Goal: Entertainment & Leisure: Consume media (video, audio)

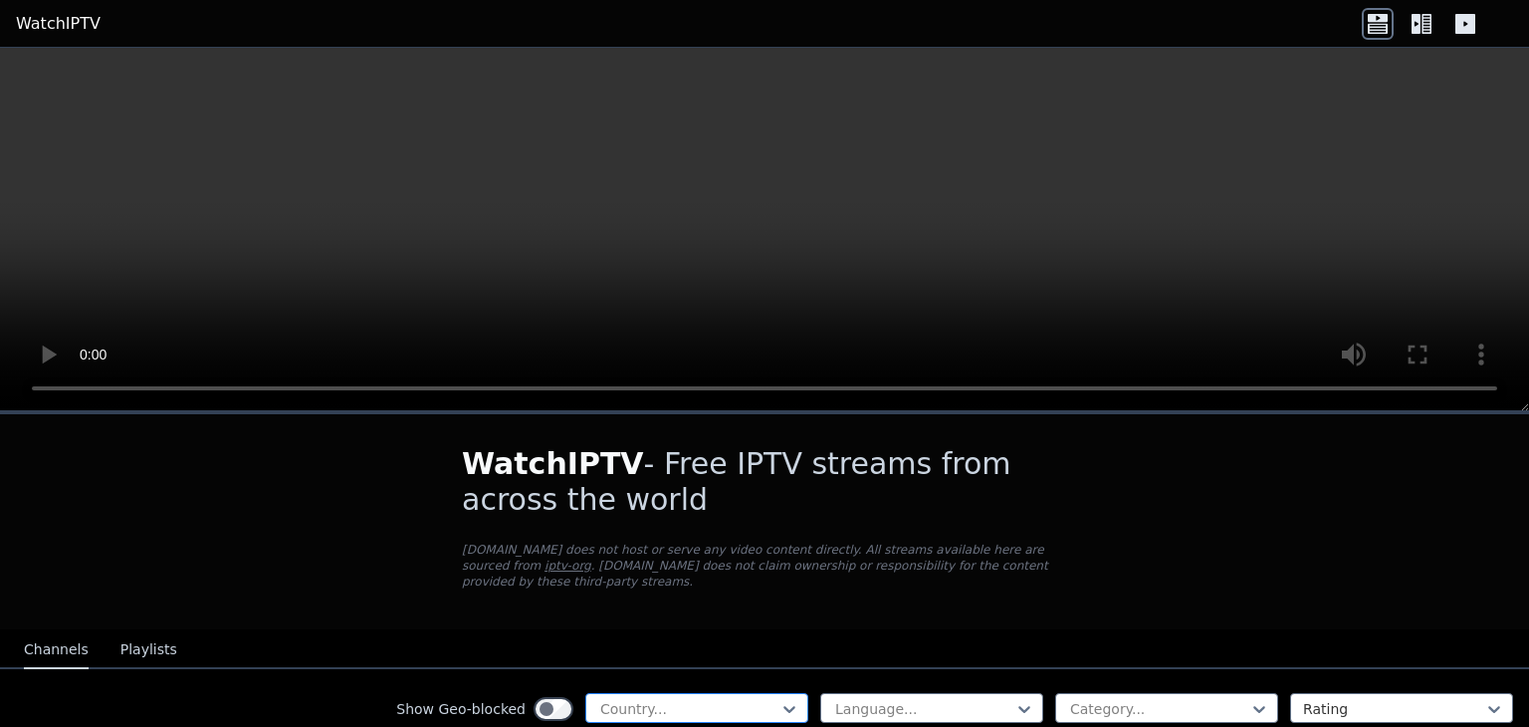
click at [609, 703] on div "Country..." at bounding box center [696, 708] width 223 height 30
click at [615, 699] on div at bounding box center [688, 709] width 181 height 20
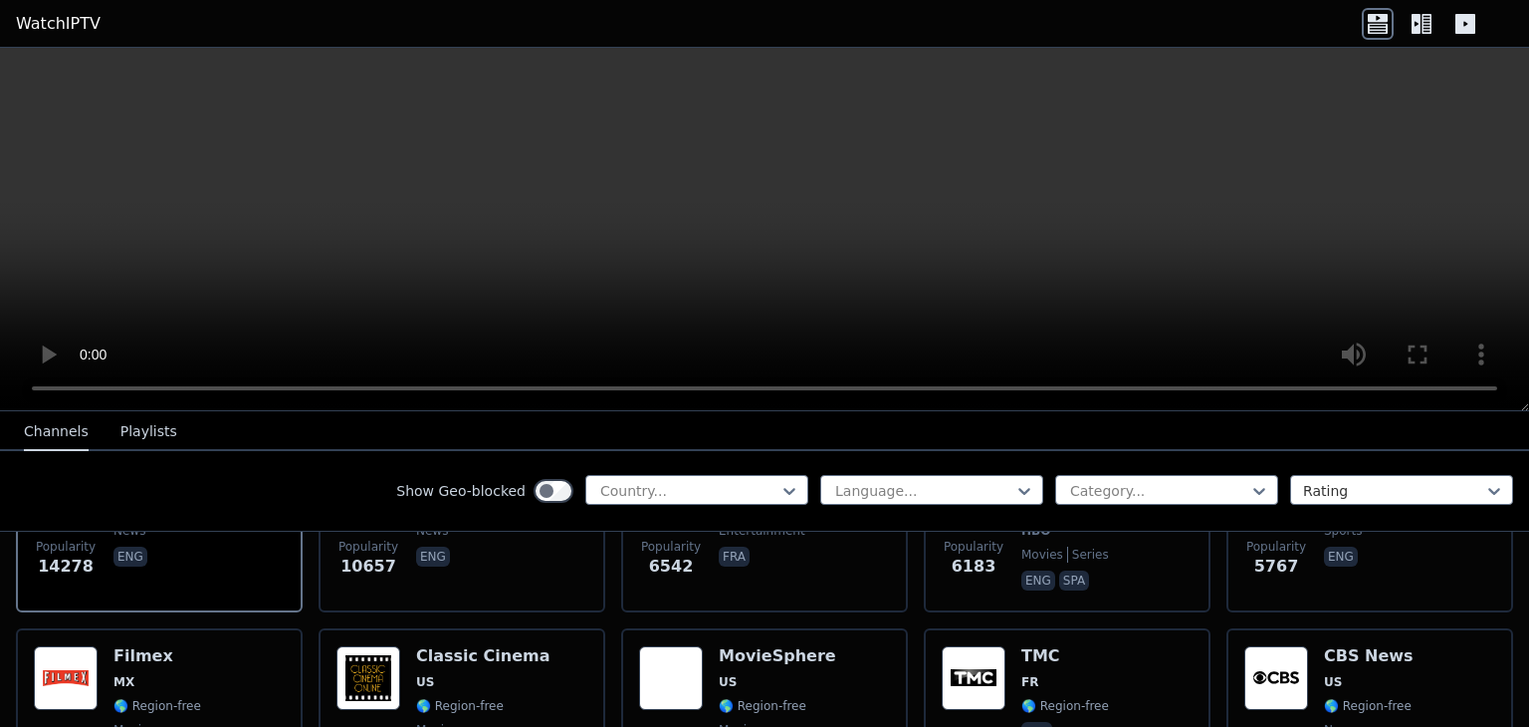
scroll to position [132, 0]
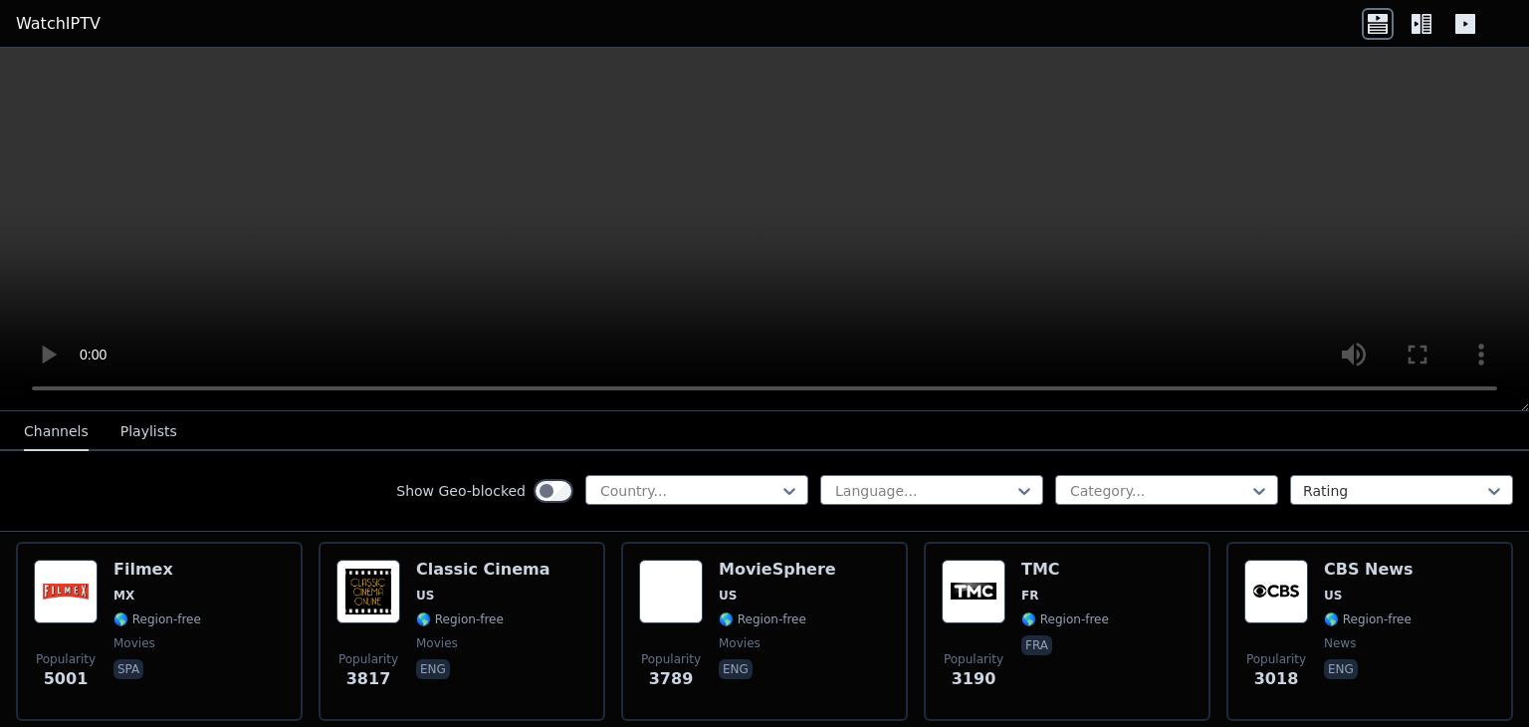
scroll to position [531, 0]
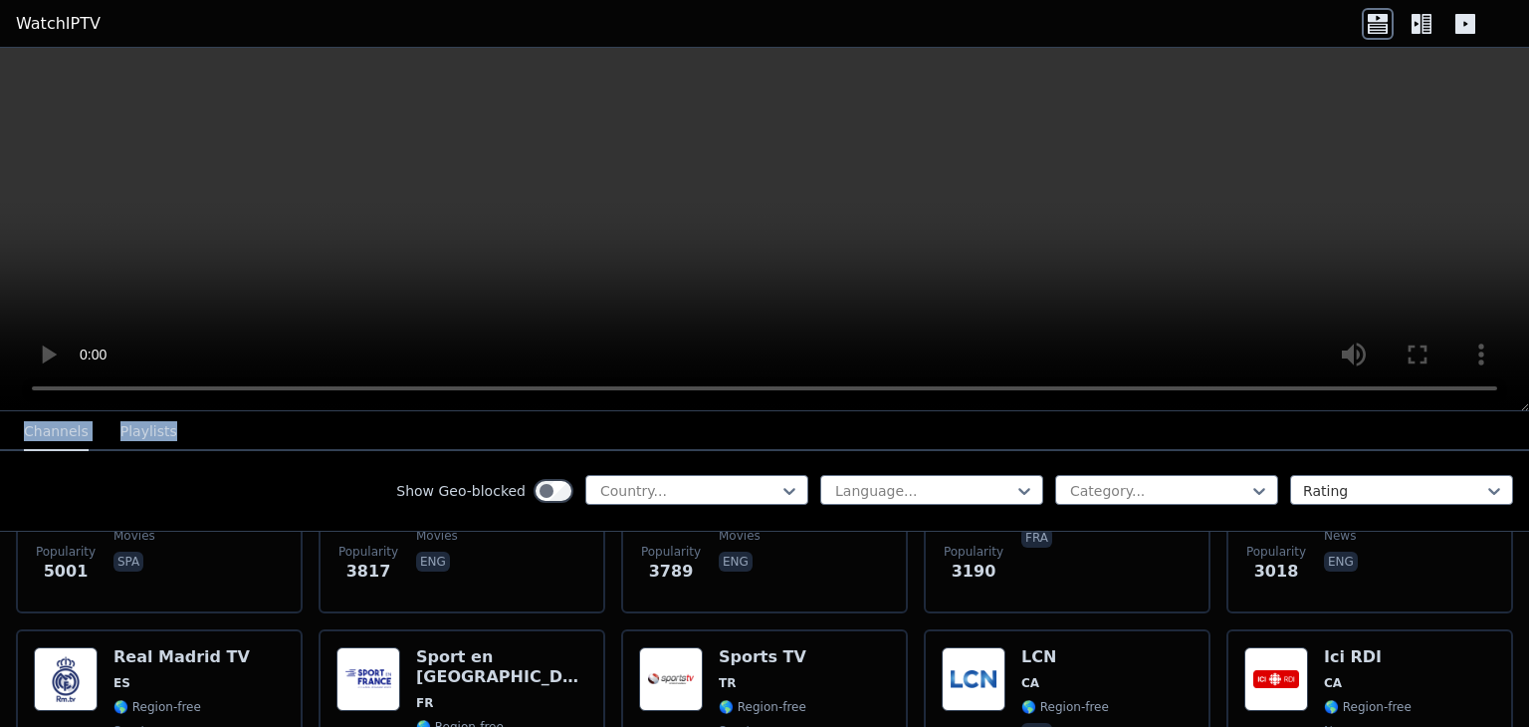
drag, startPoint x: 725, startPoint y: 415, endPoint x: 714, endPoint y: 277, distance: 138.8
click at [720, 320] on div "WatchIPTV - Free IPTV streams from across the world [DOMAIN_NAME] does not host…" at bounding box center [764, 387] width 1529 height 679
click at [651, 487] on div at bounding box center [688, 491] width 181 height 20
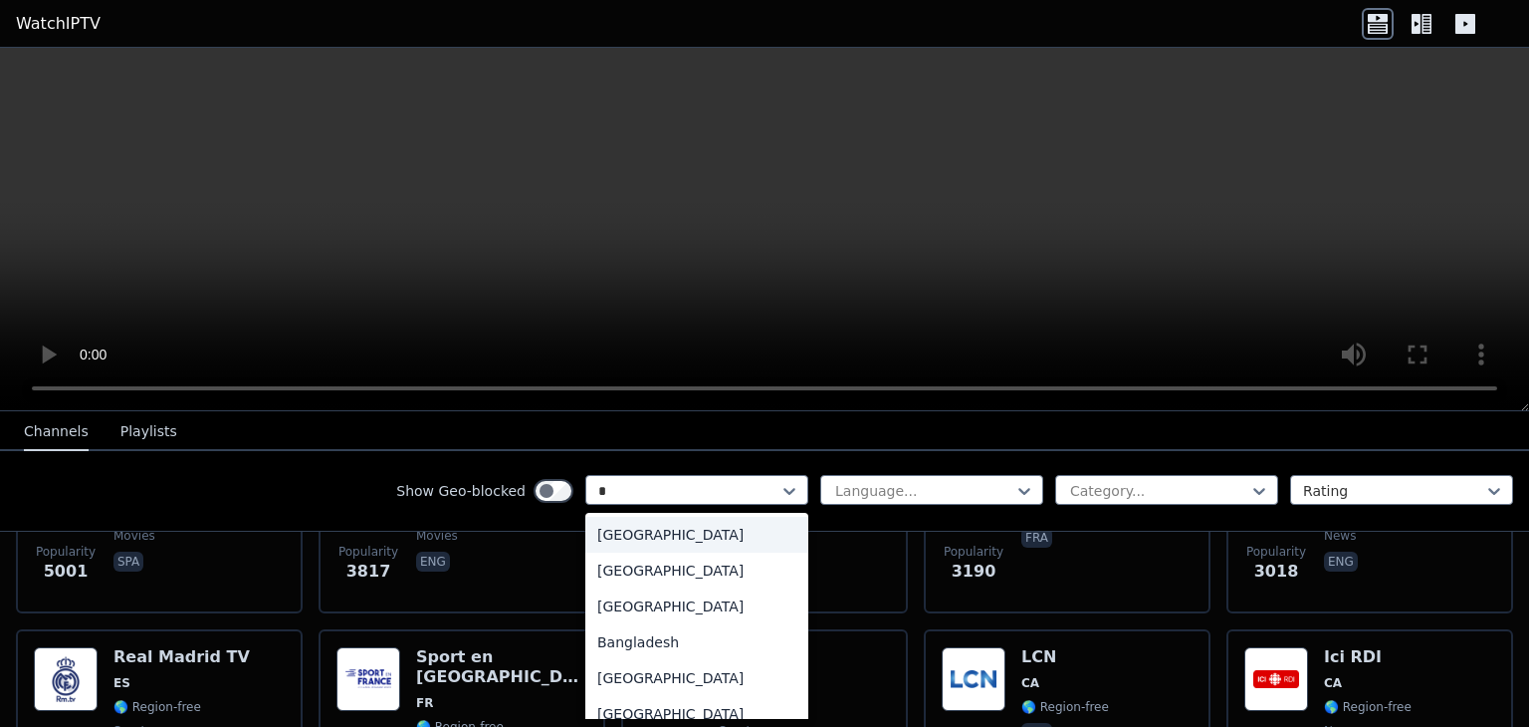
type input "**"
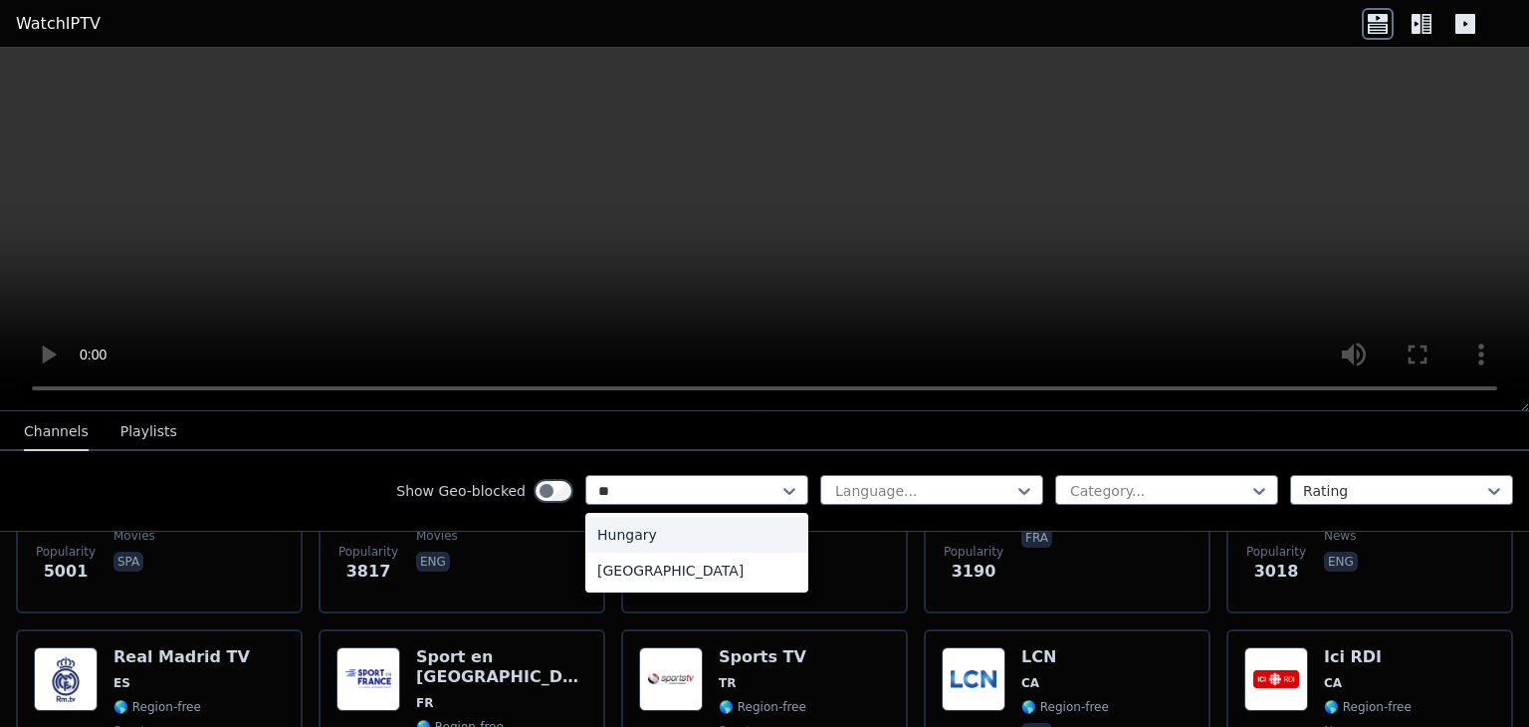
click at [629, 537] on div "Hungary" at bounding box center [696, 535] width 223 height 36
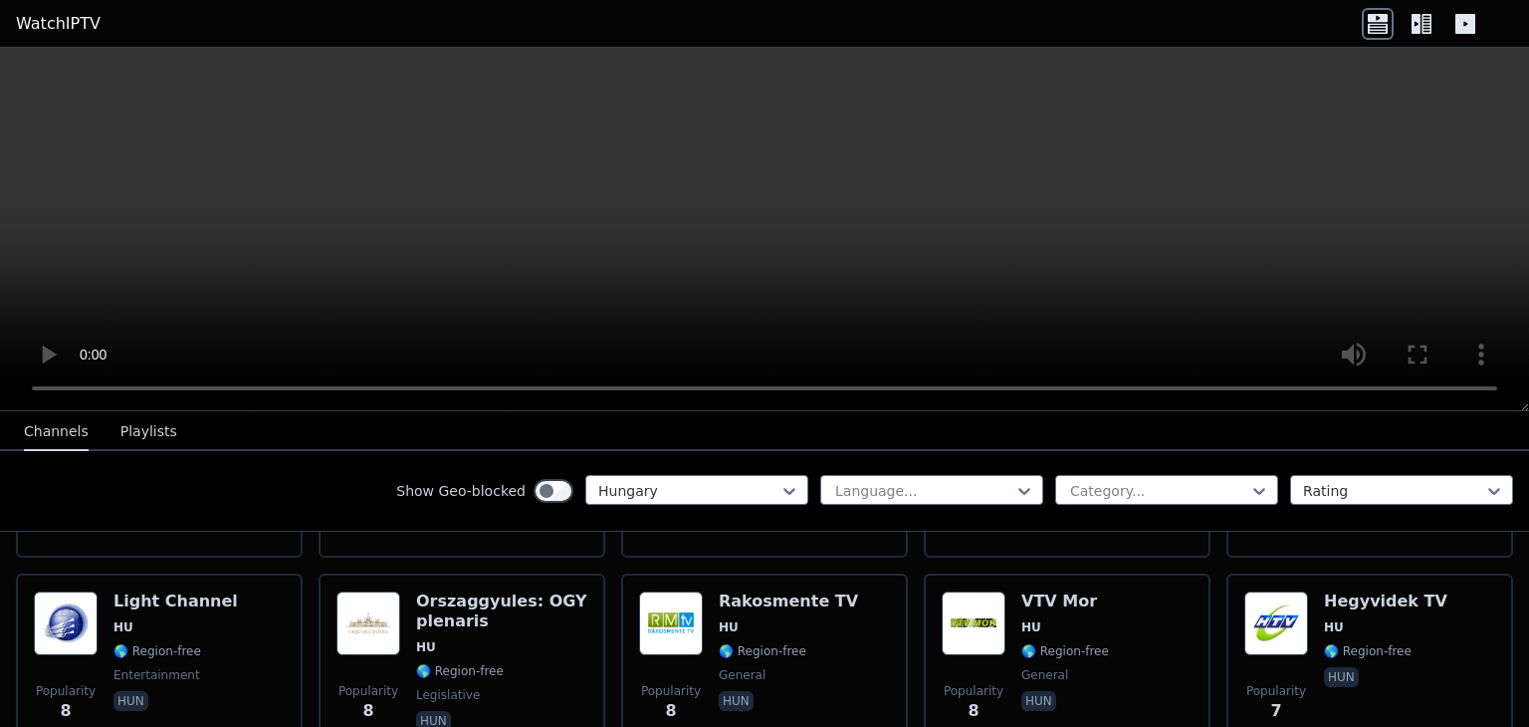
scroll to position [2057, 0]
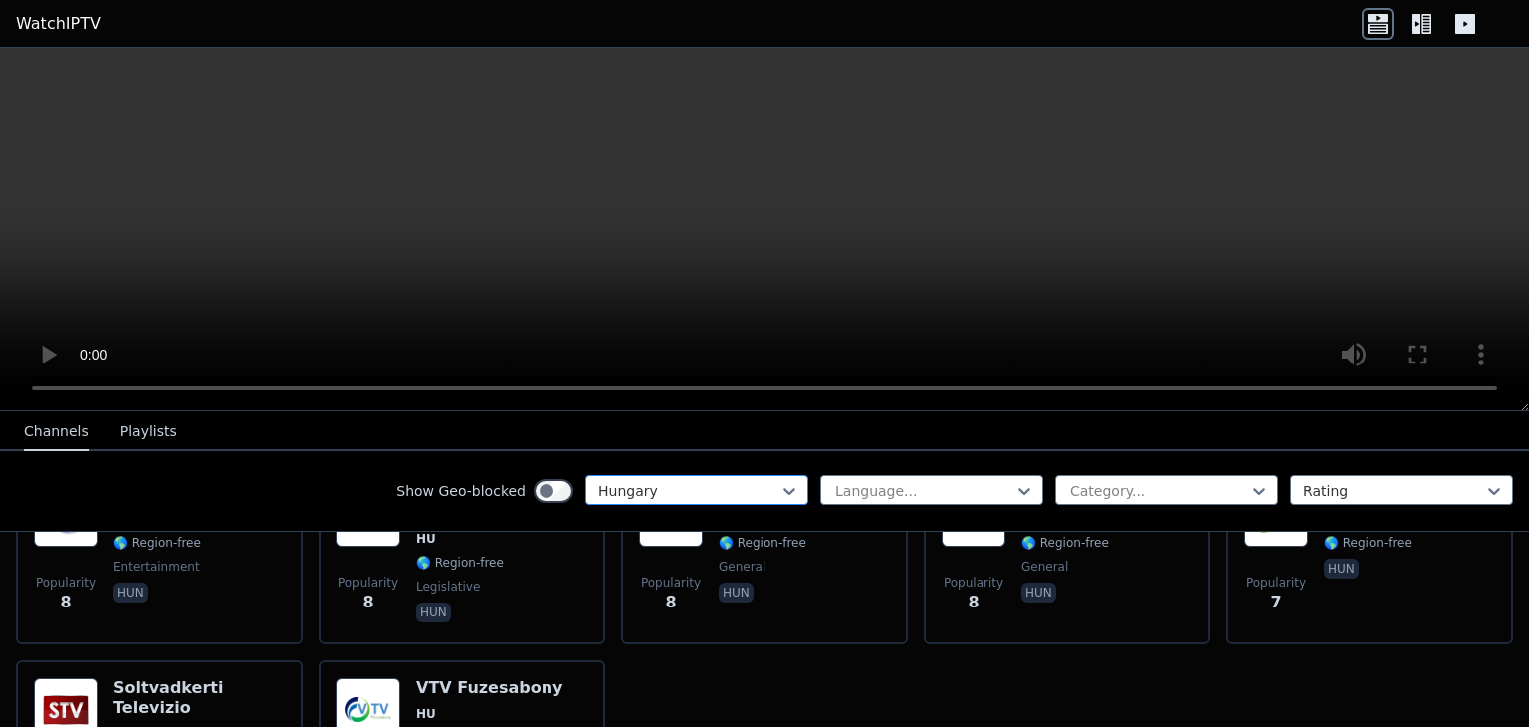
click at [660, 490] on div at bounding box center [688, 491] width 181 height 20
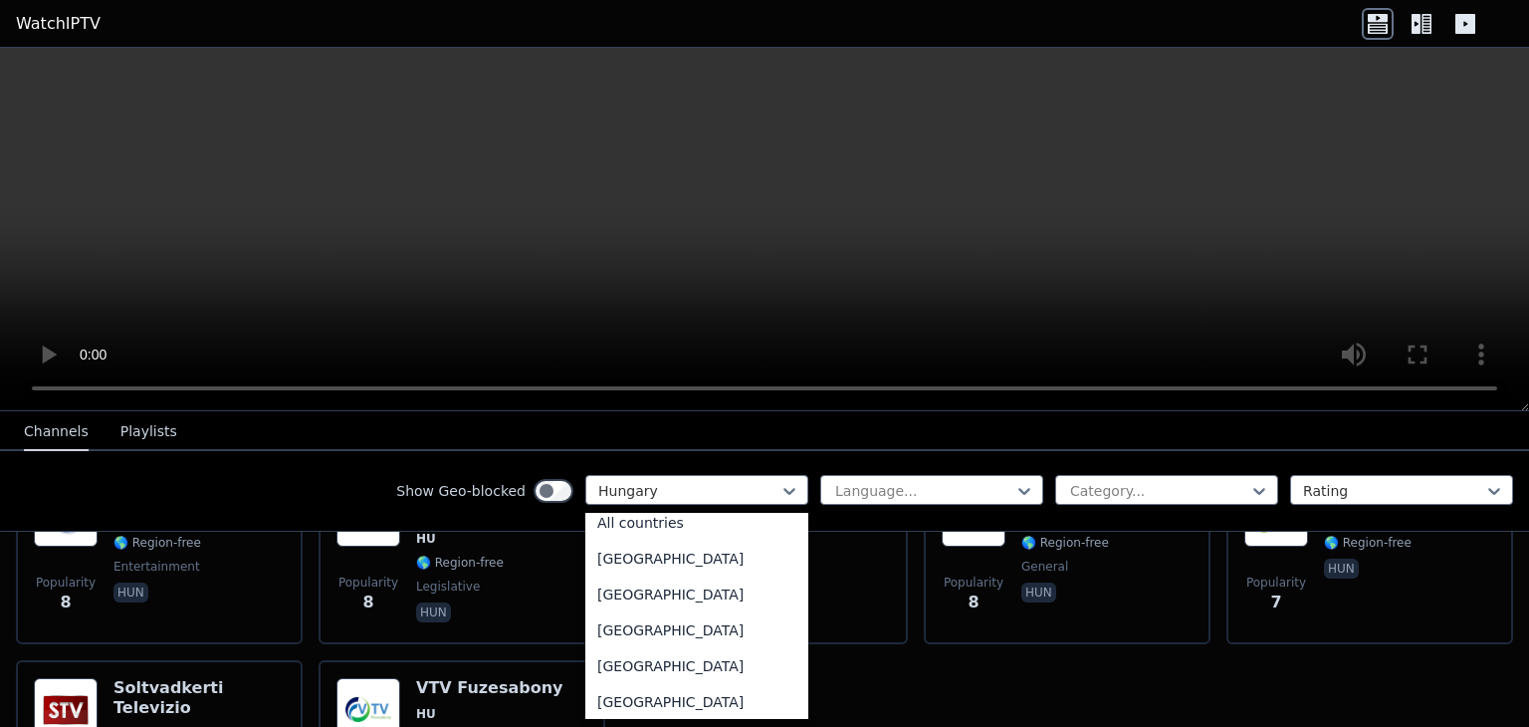
scroll to position [0, 0]
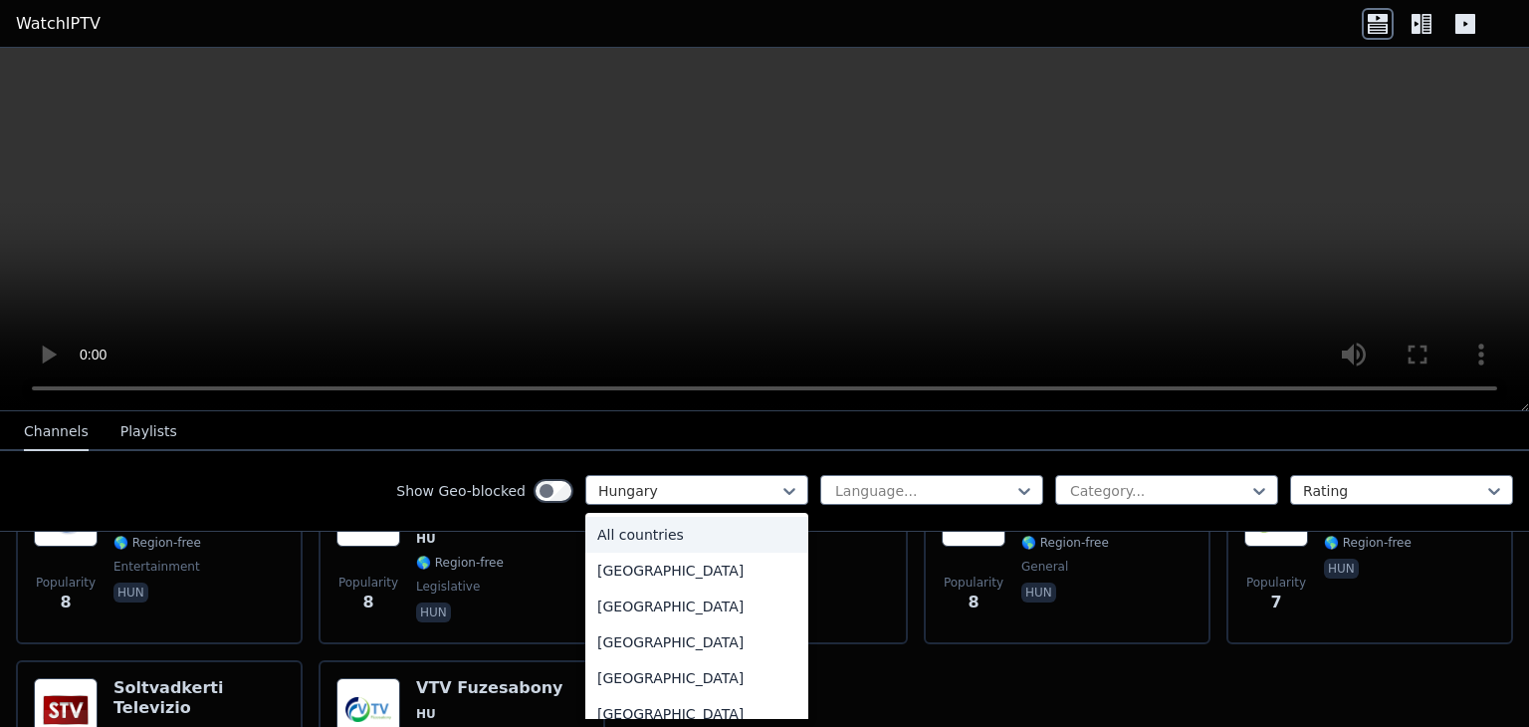
click at [631, 537] on div "All countries" at bounding box center [696, 535] width 223 height 36
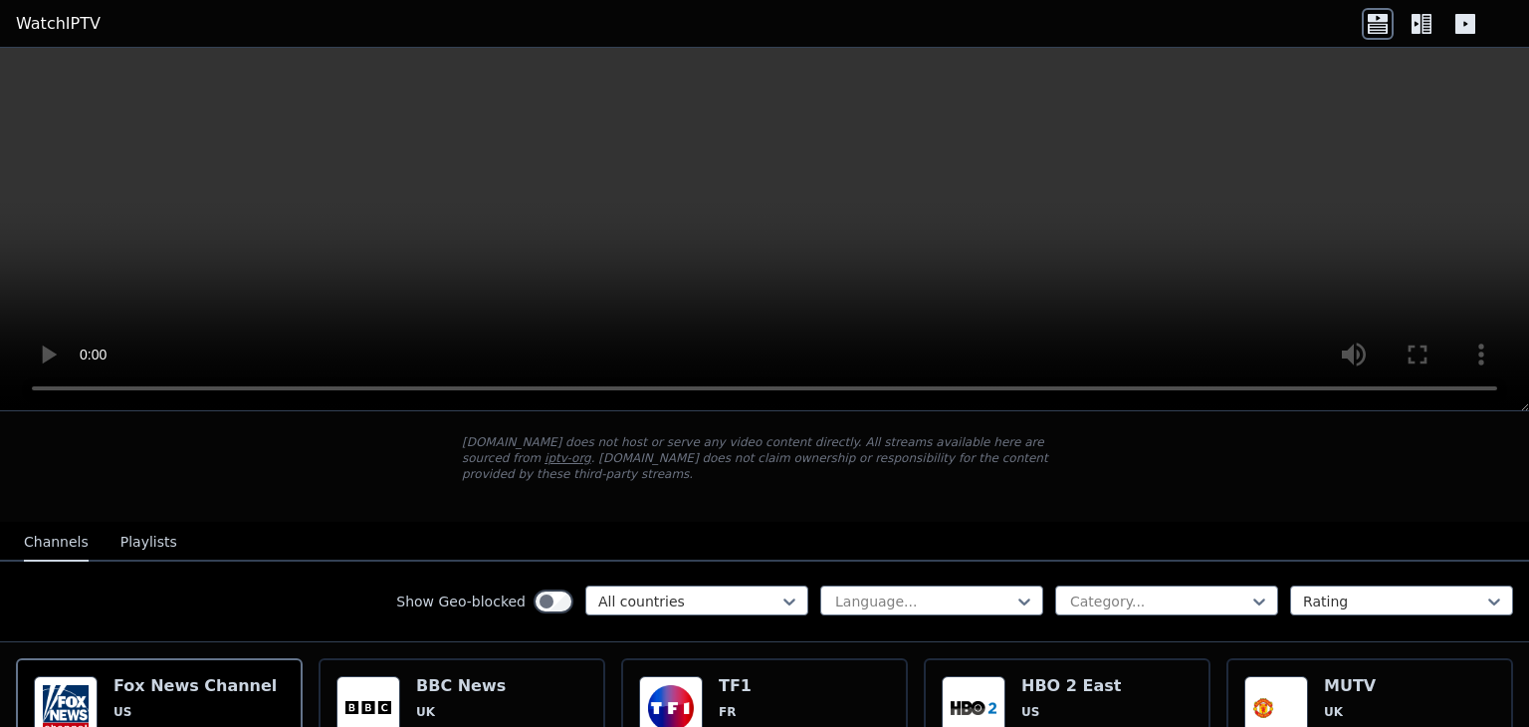
scroll to position [199, 0]
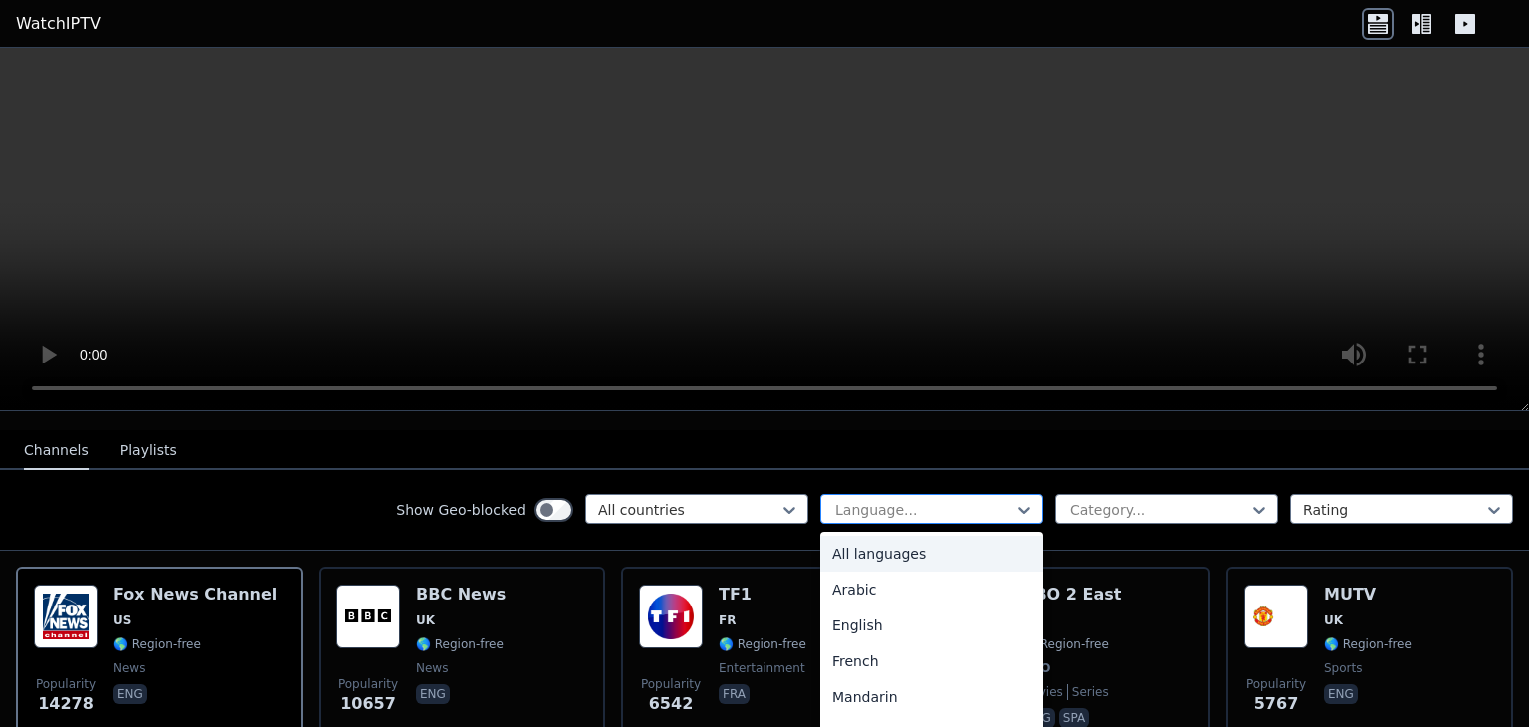
click at [920, 500] on div at bounding box center [923, 510] width 181 height 20
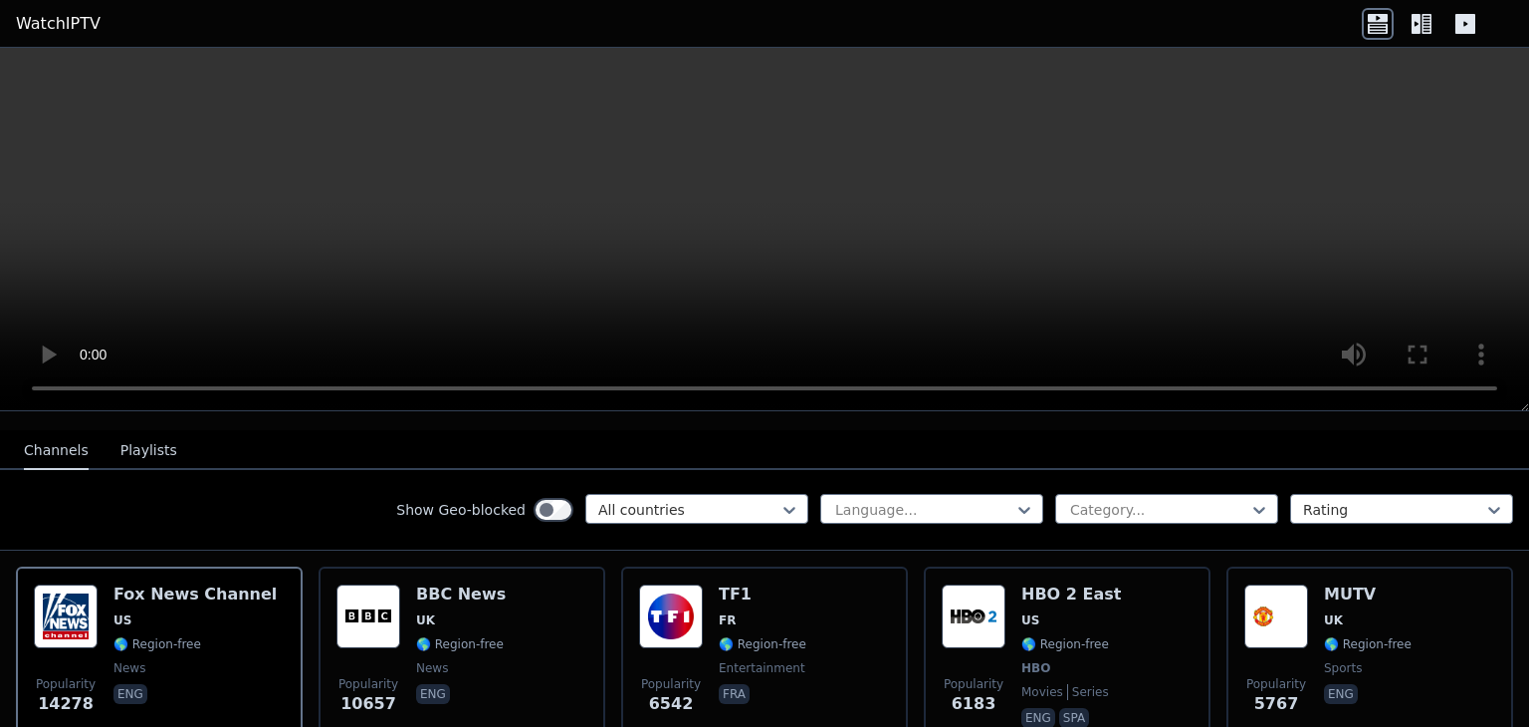
click at [301, 470] on div "Show Geo-blocked All countries Language... Category... Rating" at bounding box center [764, 510] width 1529 height 81
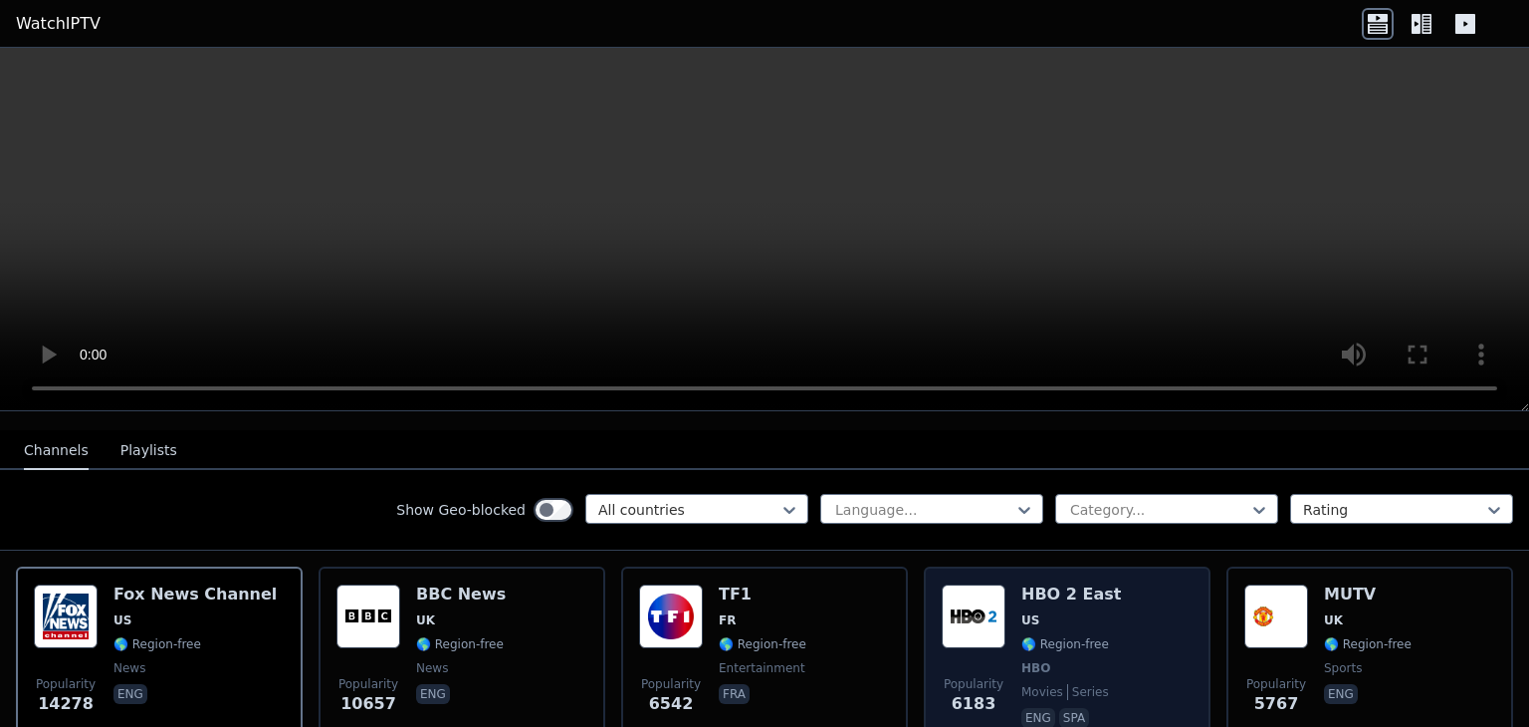
click at [1089, 584] on h6 "HBO 2 East" at bounding box center [1071, 594] width 100 height 20
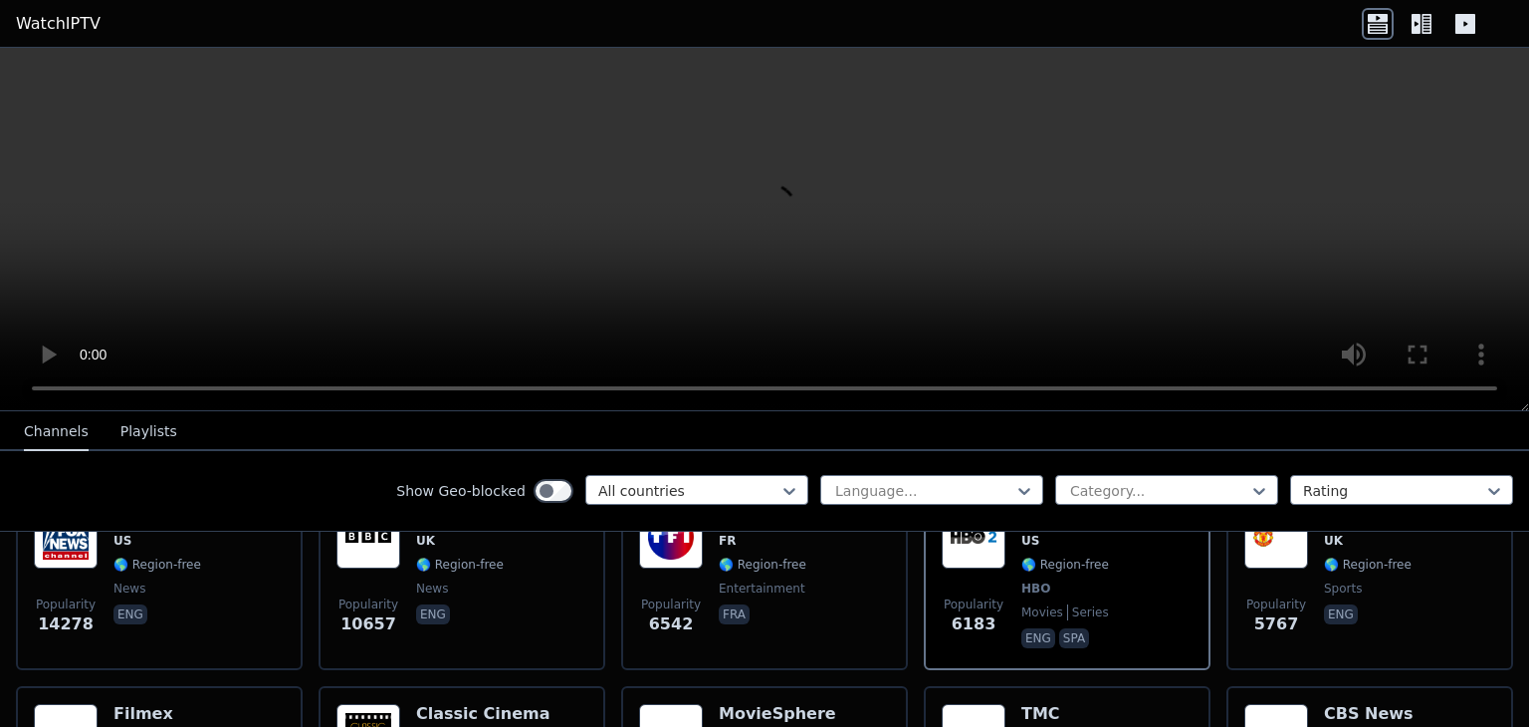
scroll to position [66, 0]
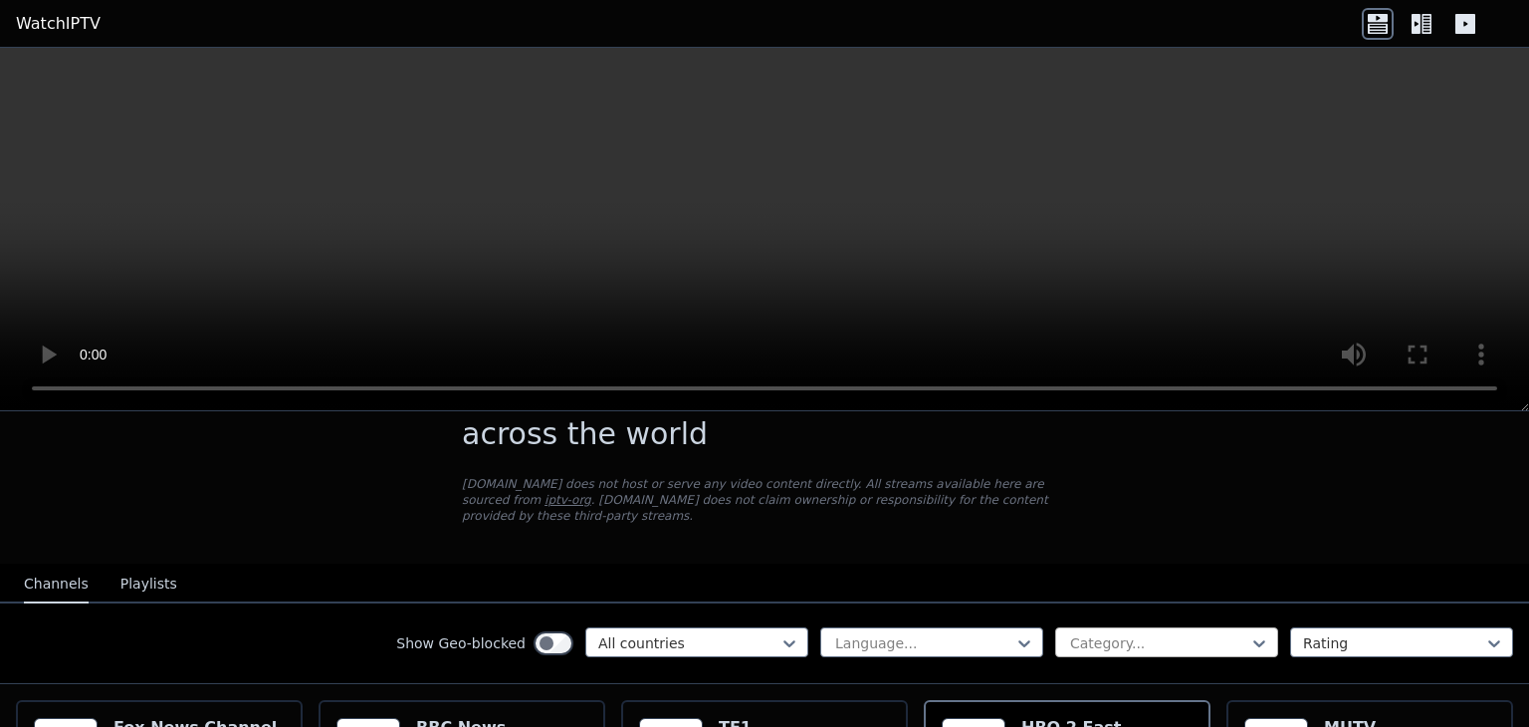
click at [1107, 633] on div at bounding box center [1158, 643] width 181 height 20
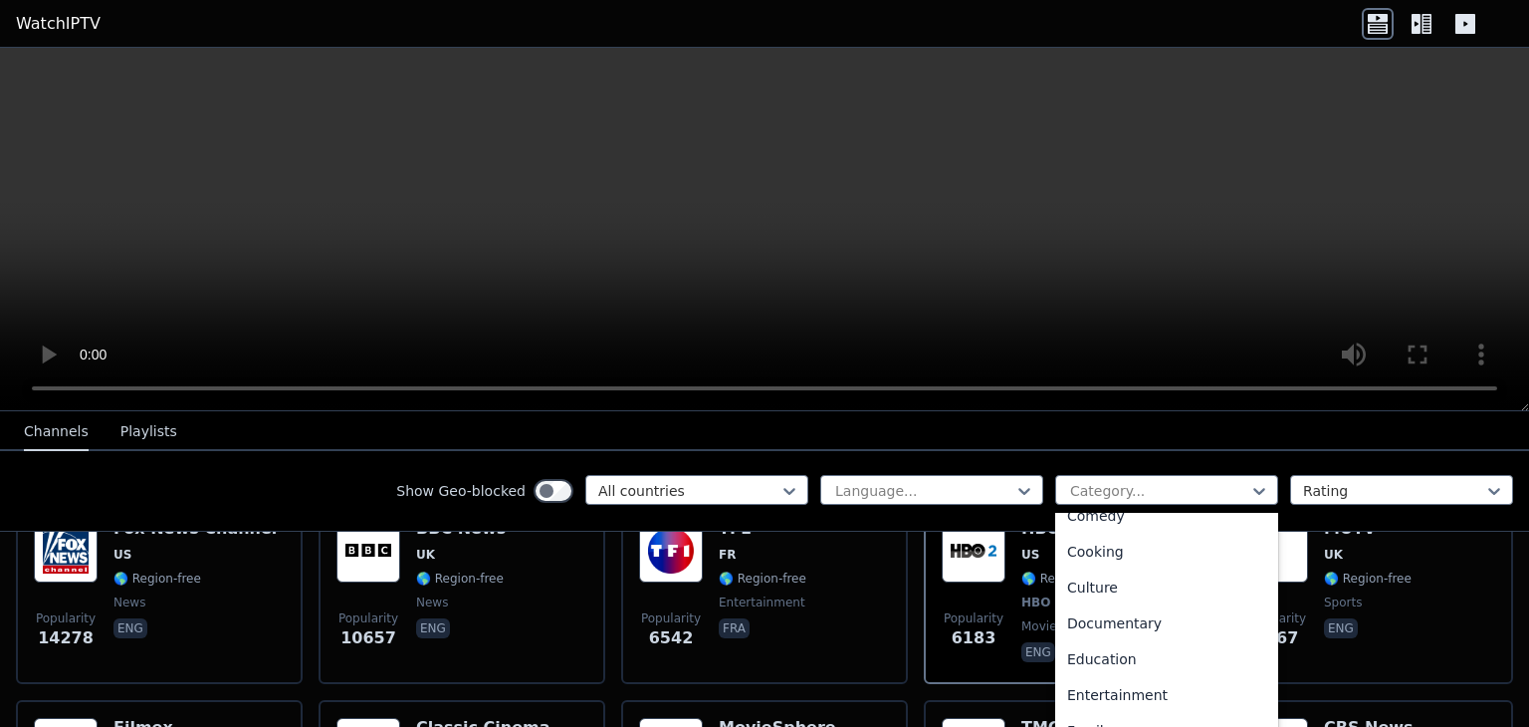
scroll to position [199, 0]
click at [1155, 628] on div "Documentary" at bounding box center [1166, 622] width 223 height 36
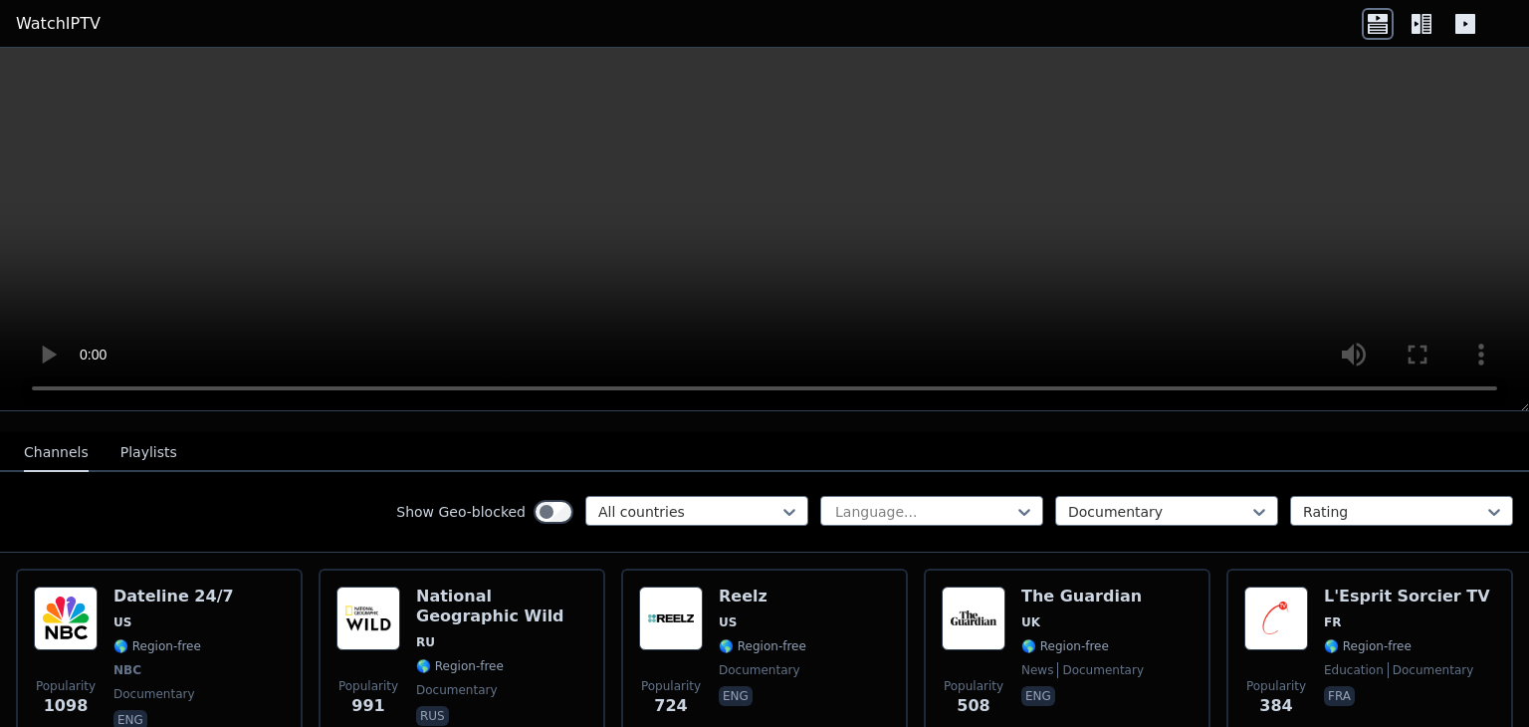
scroll to position [199, 0]
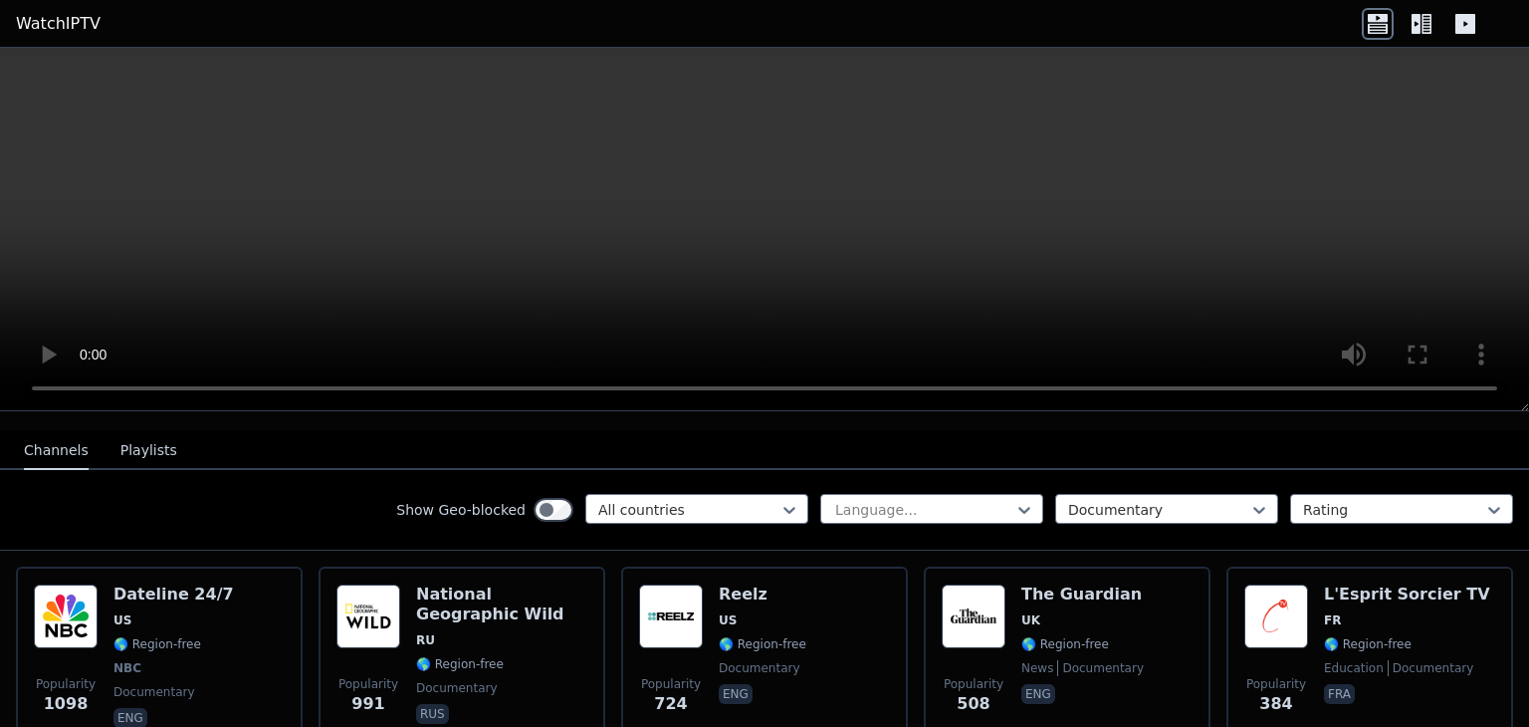
click at [1079, 395] on video at bounding box center [764, 229] width 1529 height 363
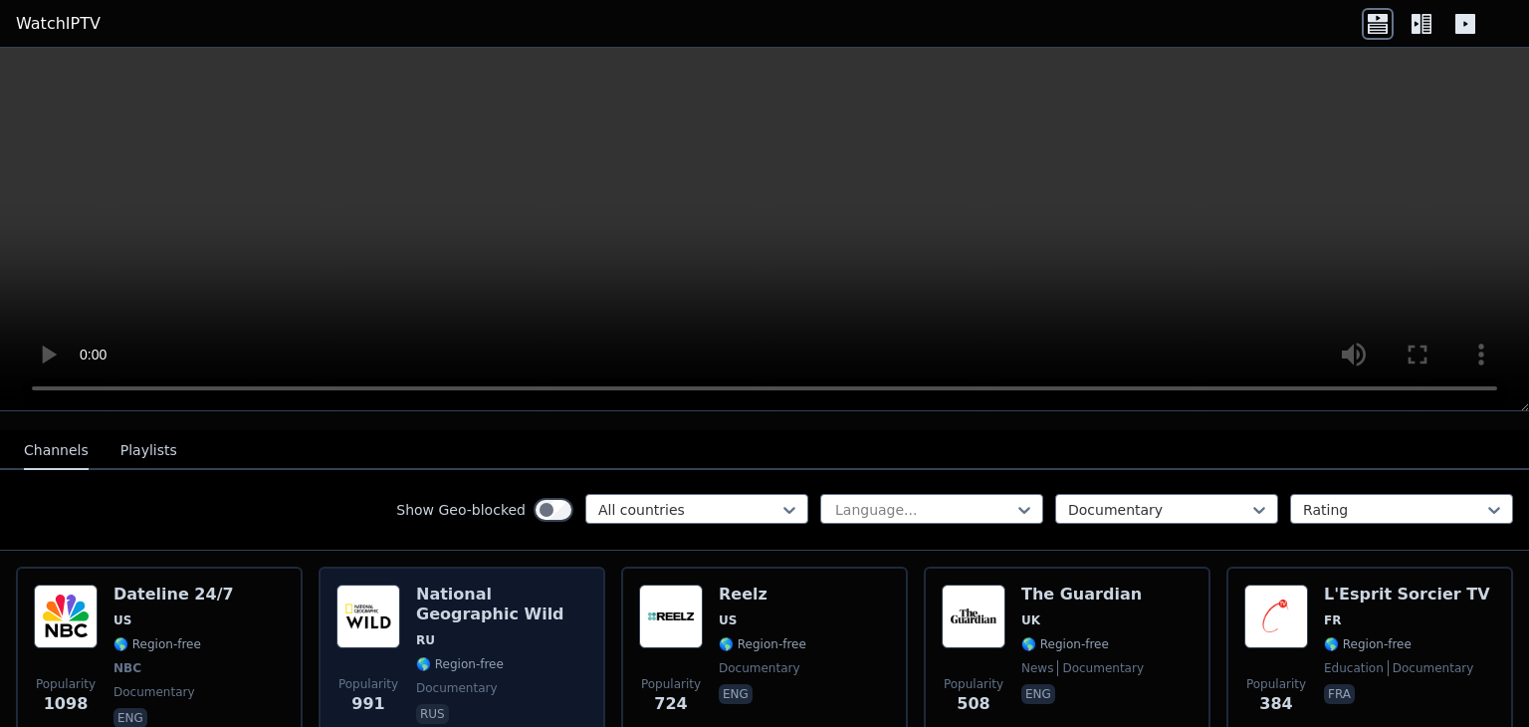
click at [527, 632] on span "RU" at bounding box center [501, 640] width 171 height 16
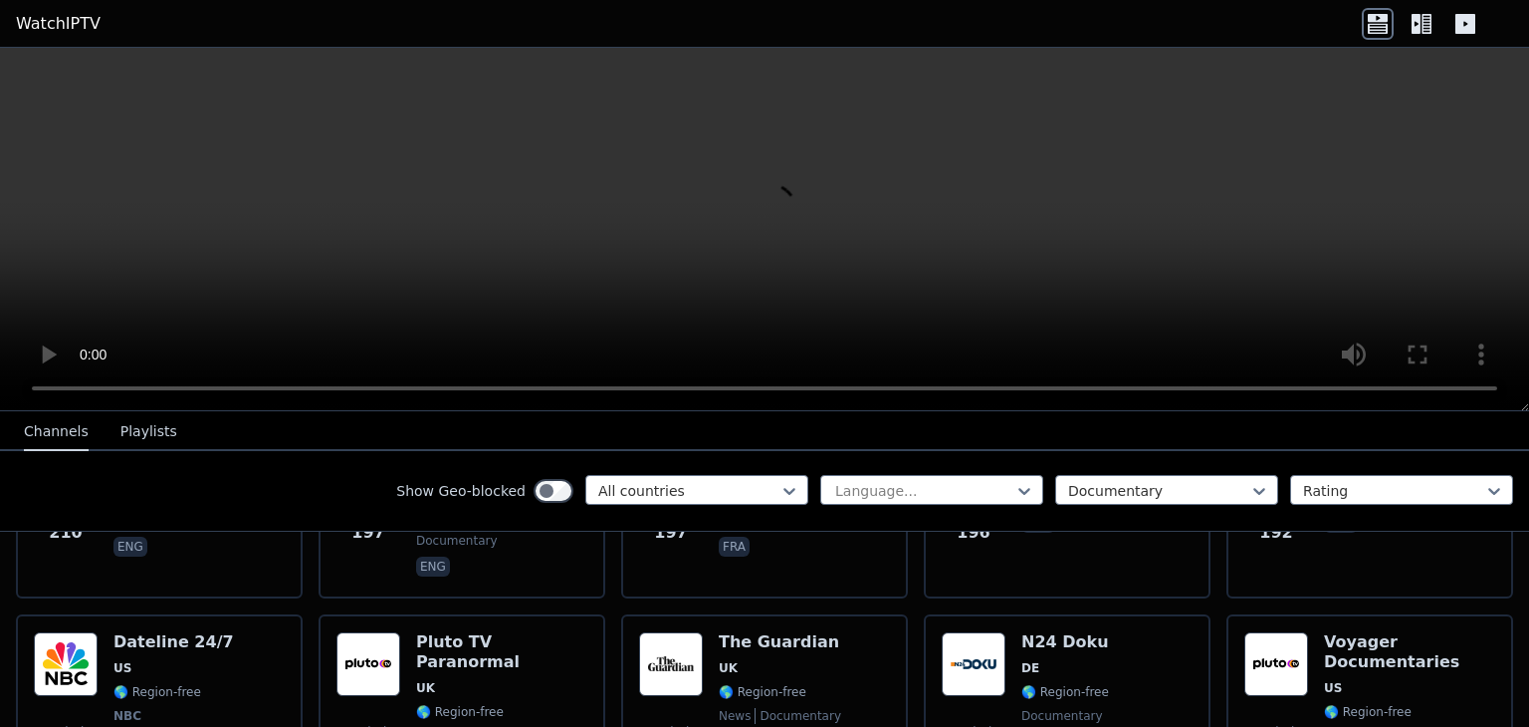
scroll to position [796, 0]
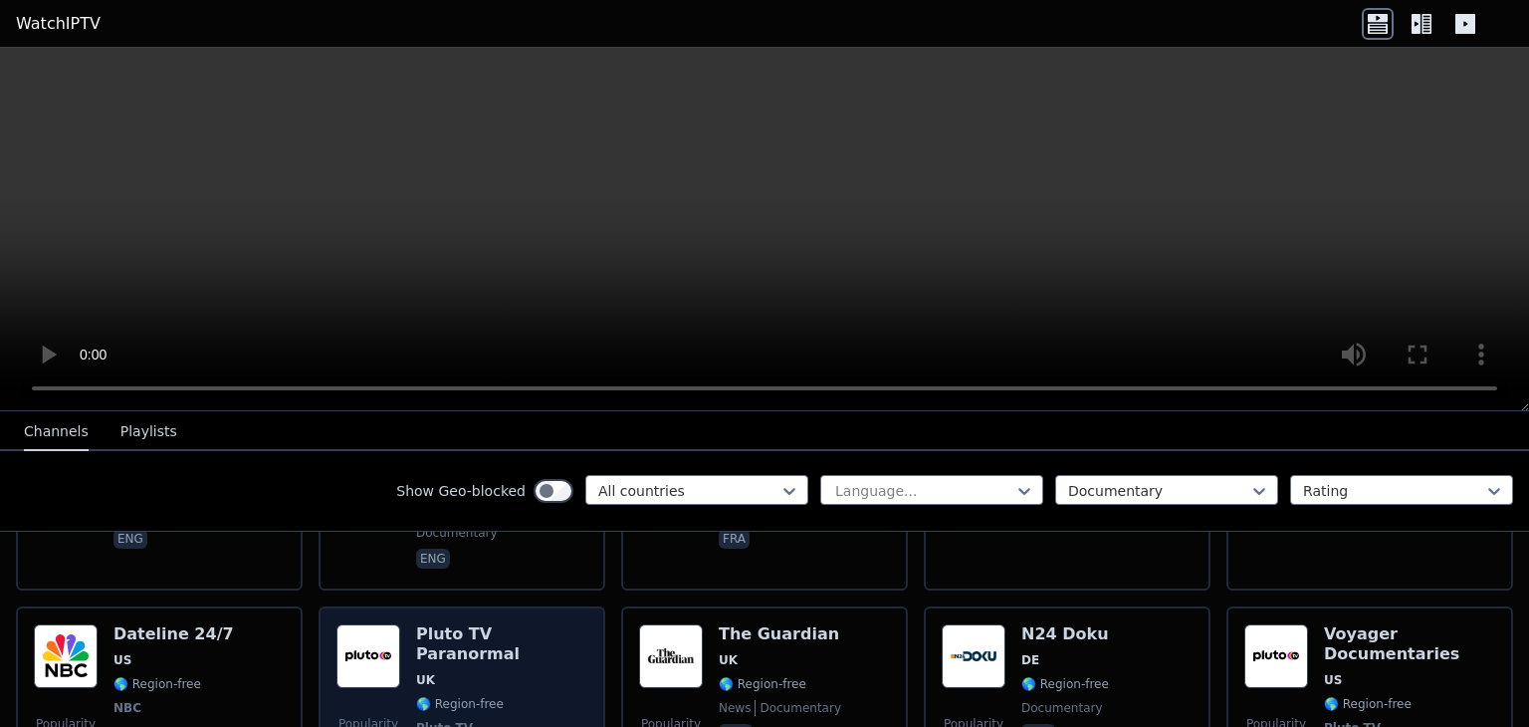
click at [509, 624] on h6 "Pluto TV Paranormal" at bounding box center [501, 644] width 171 height 40
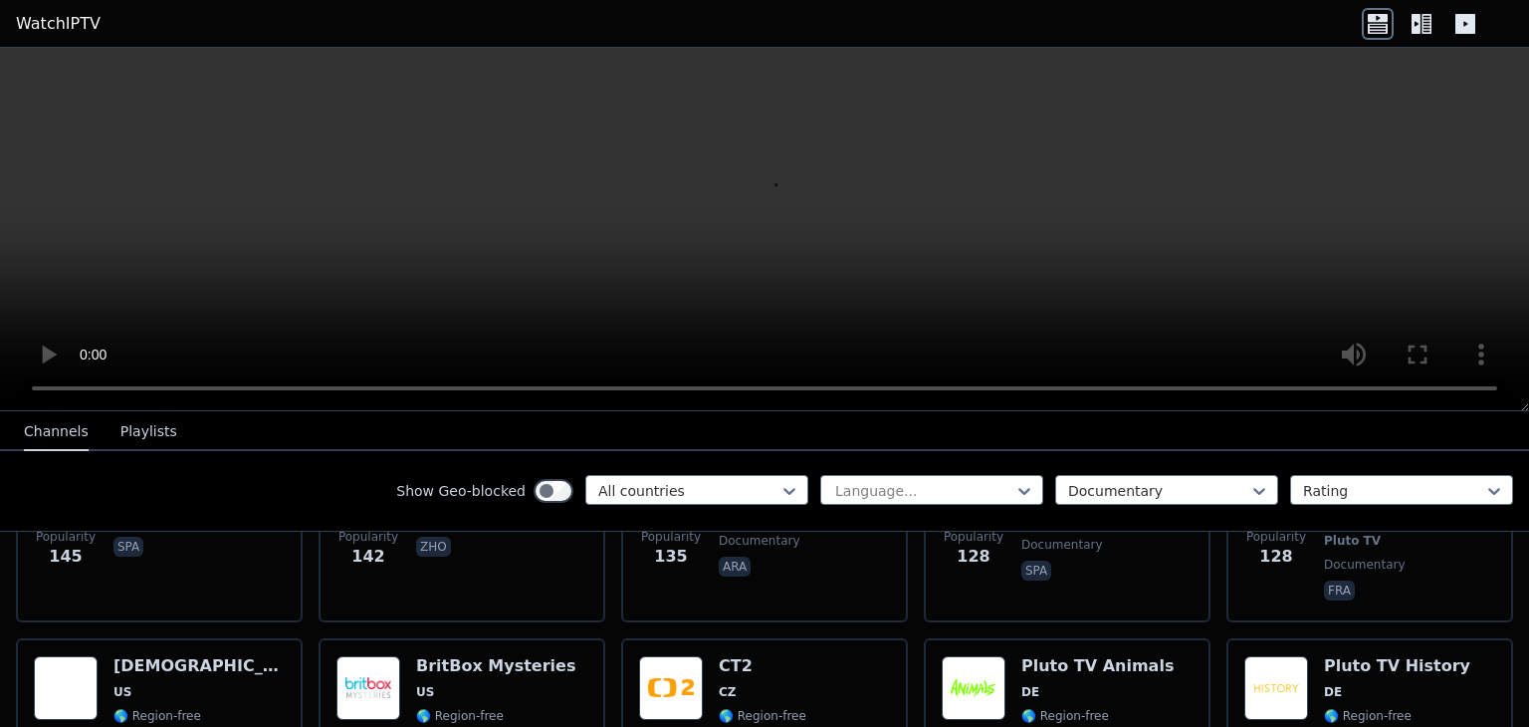
scroll to position [1327, 0]
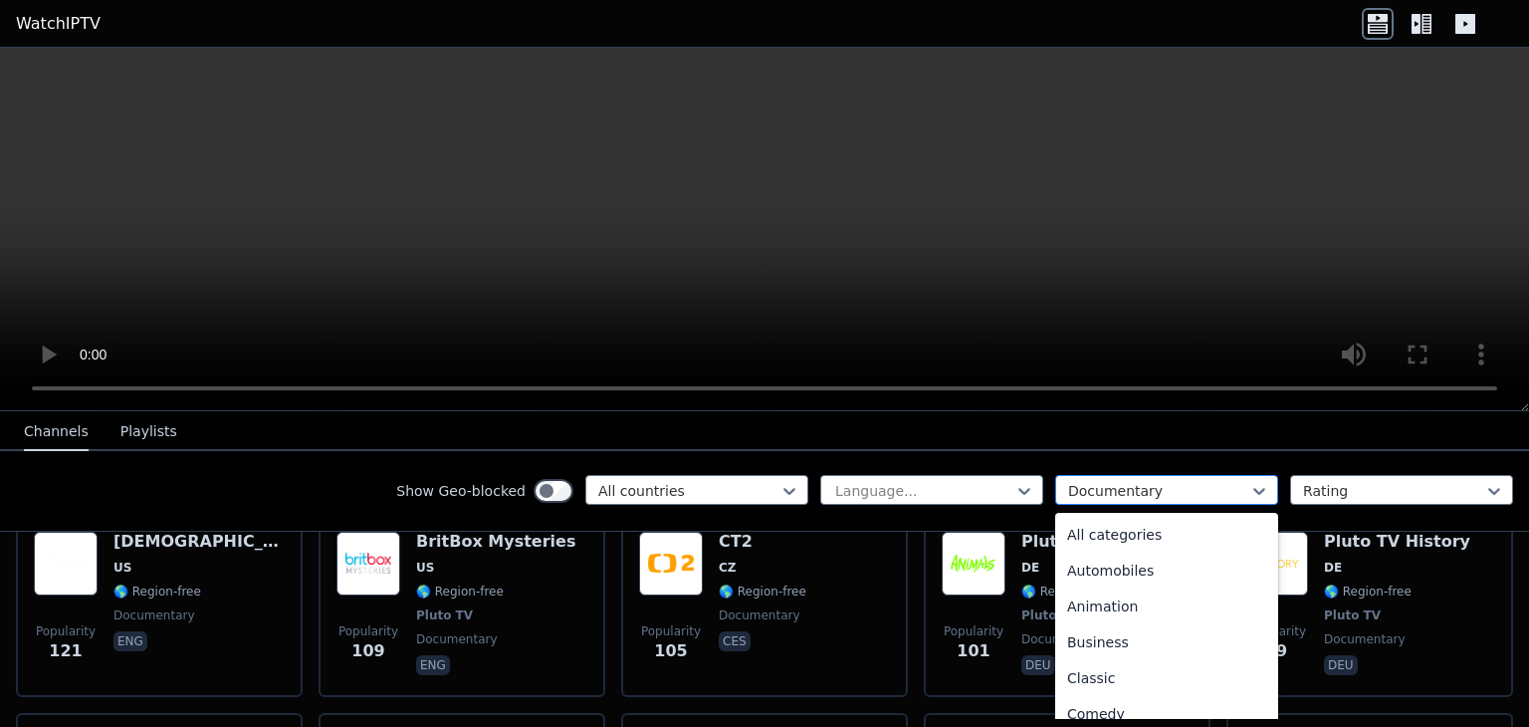
click at [1181, 481] on div at bounding box center [1158, 491] width 181 height 20
click at [1082, 640] on div "Relax" at bounding box center [1166, 645] width 223 height 36
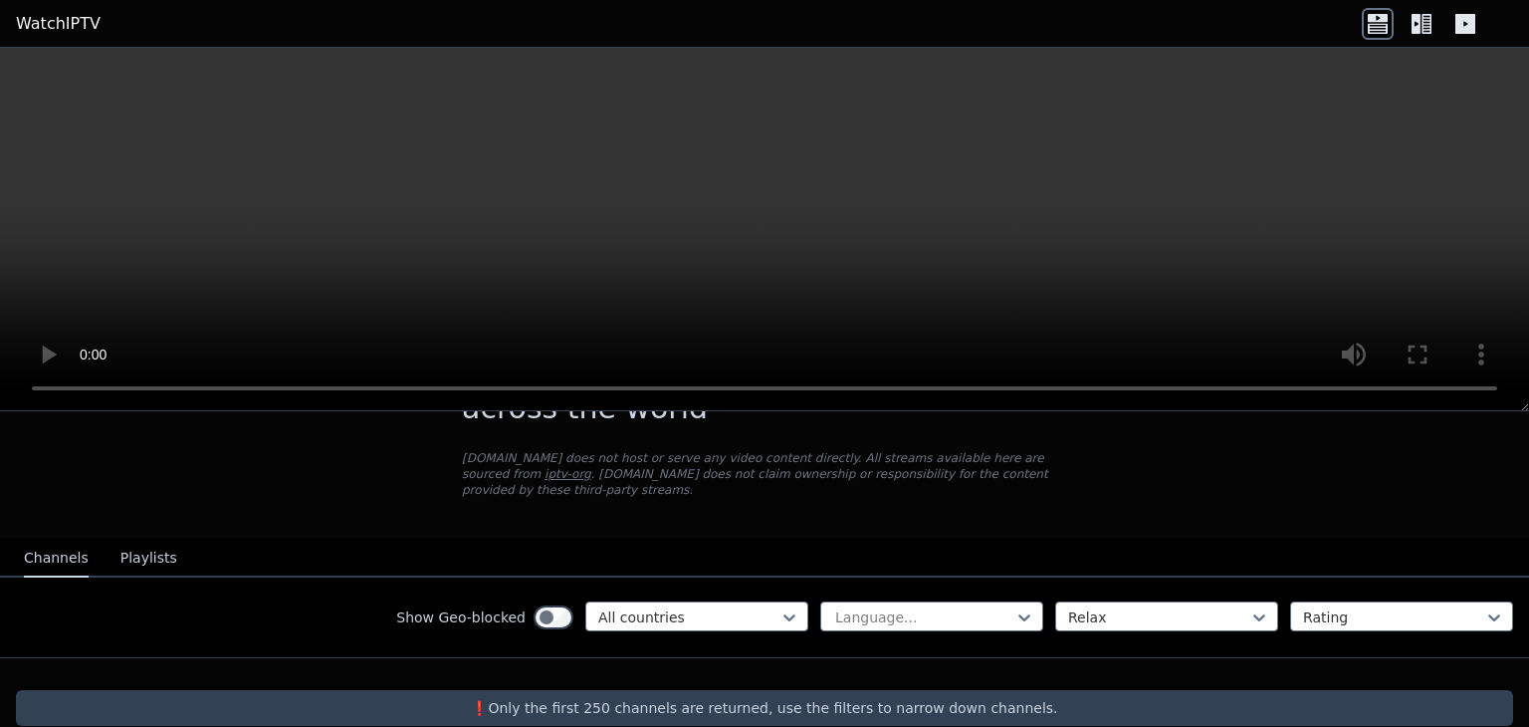
scroll to position [105, 0]
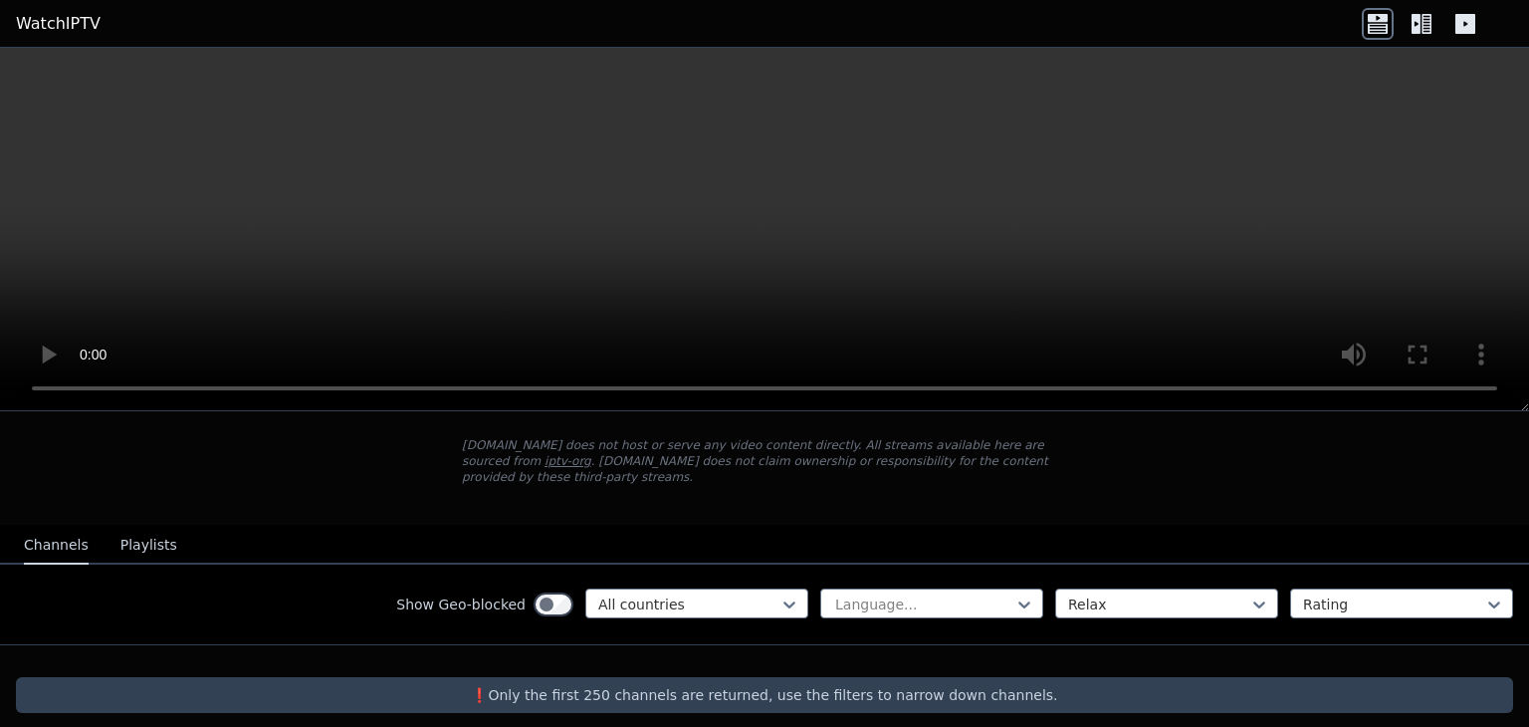
click at [729, 685] on p "❗️Only the first 250 channels are returned, use the filters to narrow down chan…" at bounding box center [764, 695] width 1481 height 20
click at [559, 588] on div "Show Geo-blocked All countries" at bounding box center [602, 604] width 412 height 32
click at [143, 527] on button "Playlists" at bounding box center [148, 546] width 57 height 38
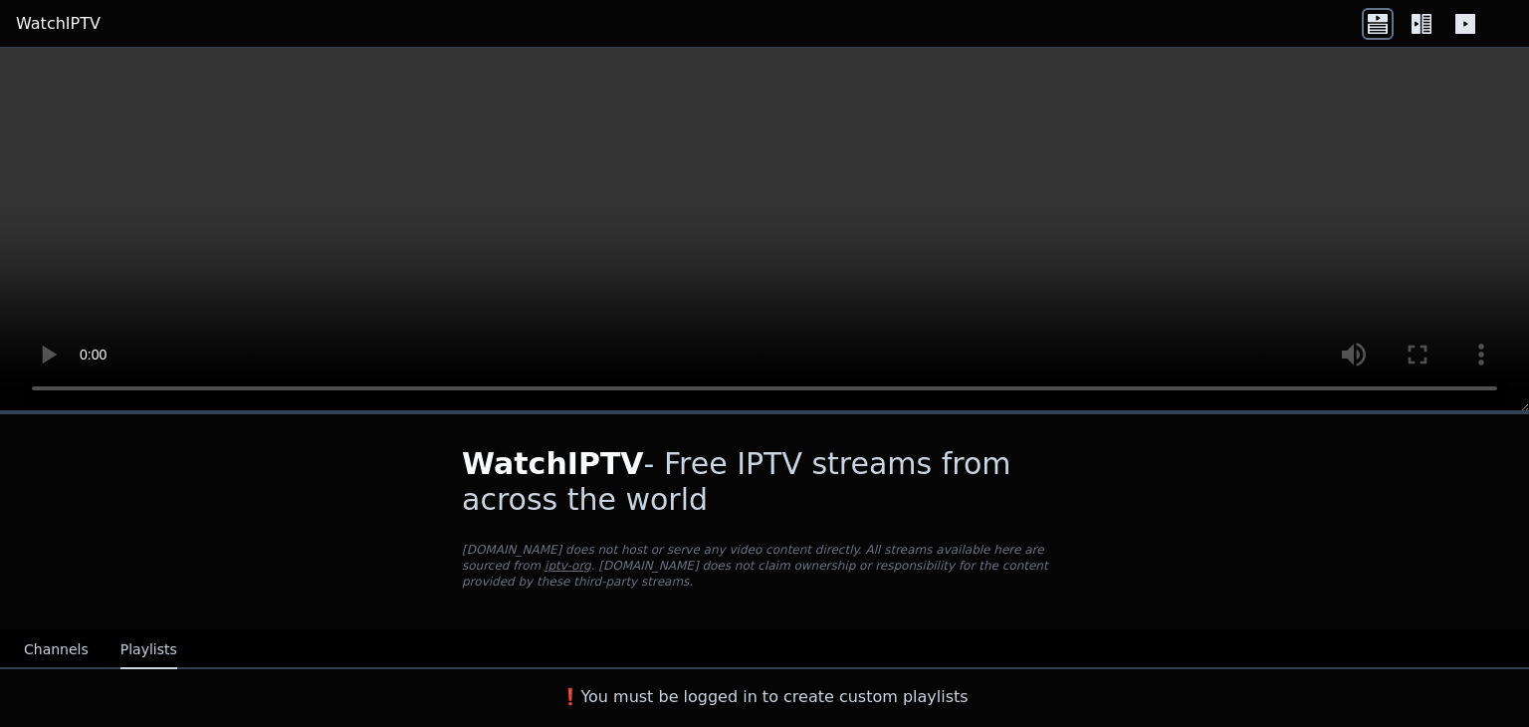
scroll to position [0, 0]
click at [42, 631] on button "Channels" at bounding box center [56, 650] width 65 height 38
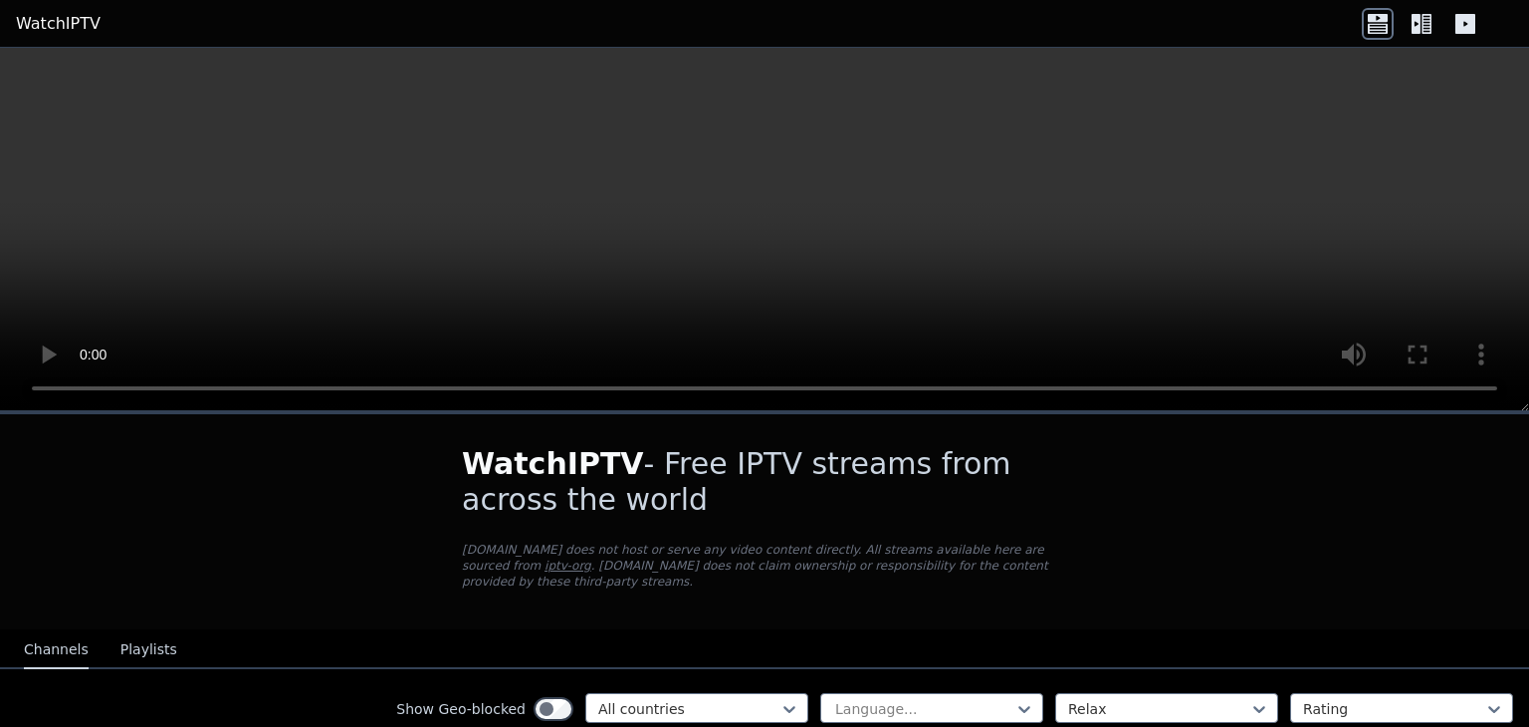
click at [1408, 21] on icon at bounding box center [1422, 24] width 32 height 32
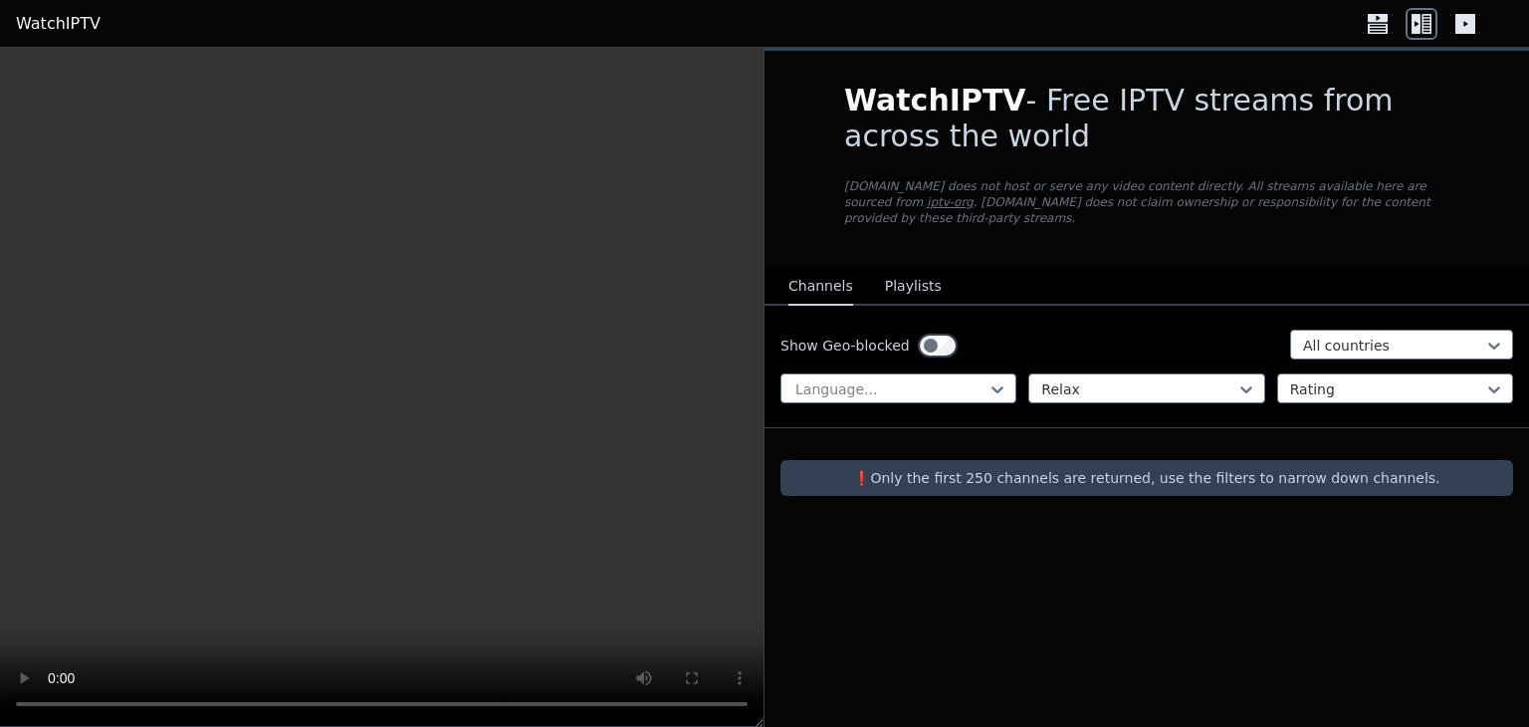
click at [1472, 21] on icon at bounding box center [1465, 24] width 20 height 20
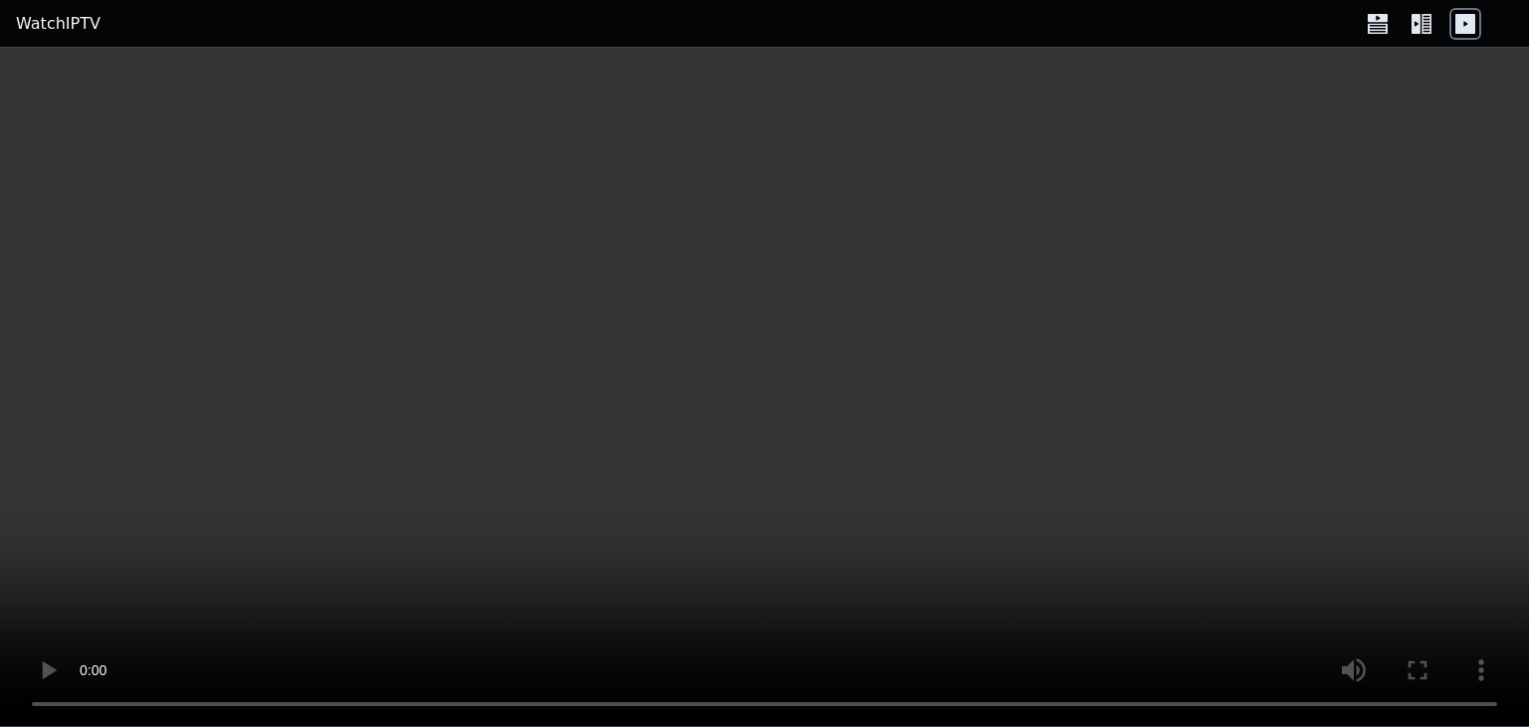
click at [1425, 21] on icon at bounding box center [1422, 24] width 32 height 32
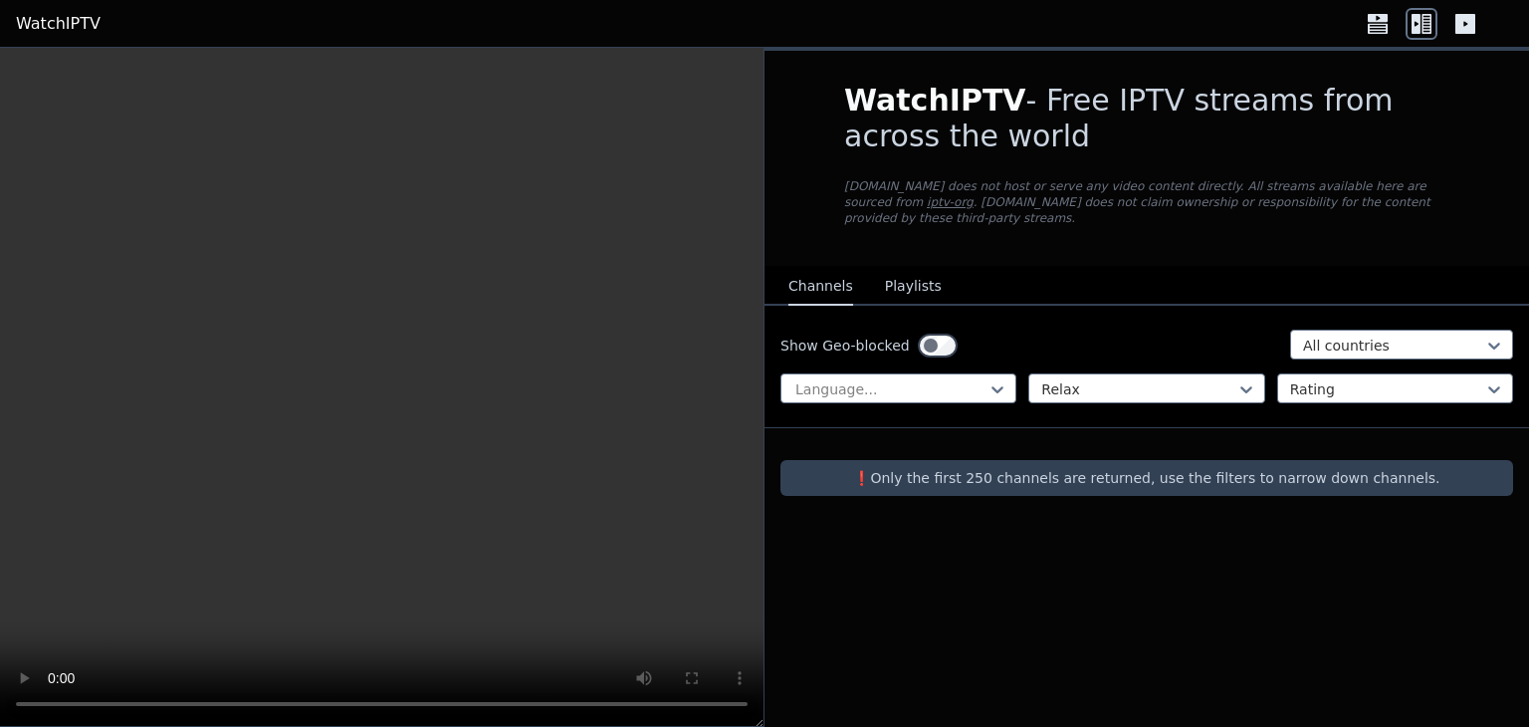
click at [1183, 354] on div "Show Geo-blocked All countries Language... Relax Rating" at bounding box center [1146, 367] width 764 height 122
click at [1177, 379] on div at bounding box center [1138, 389] width 194 height 20
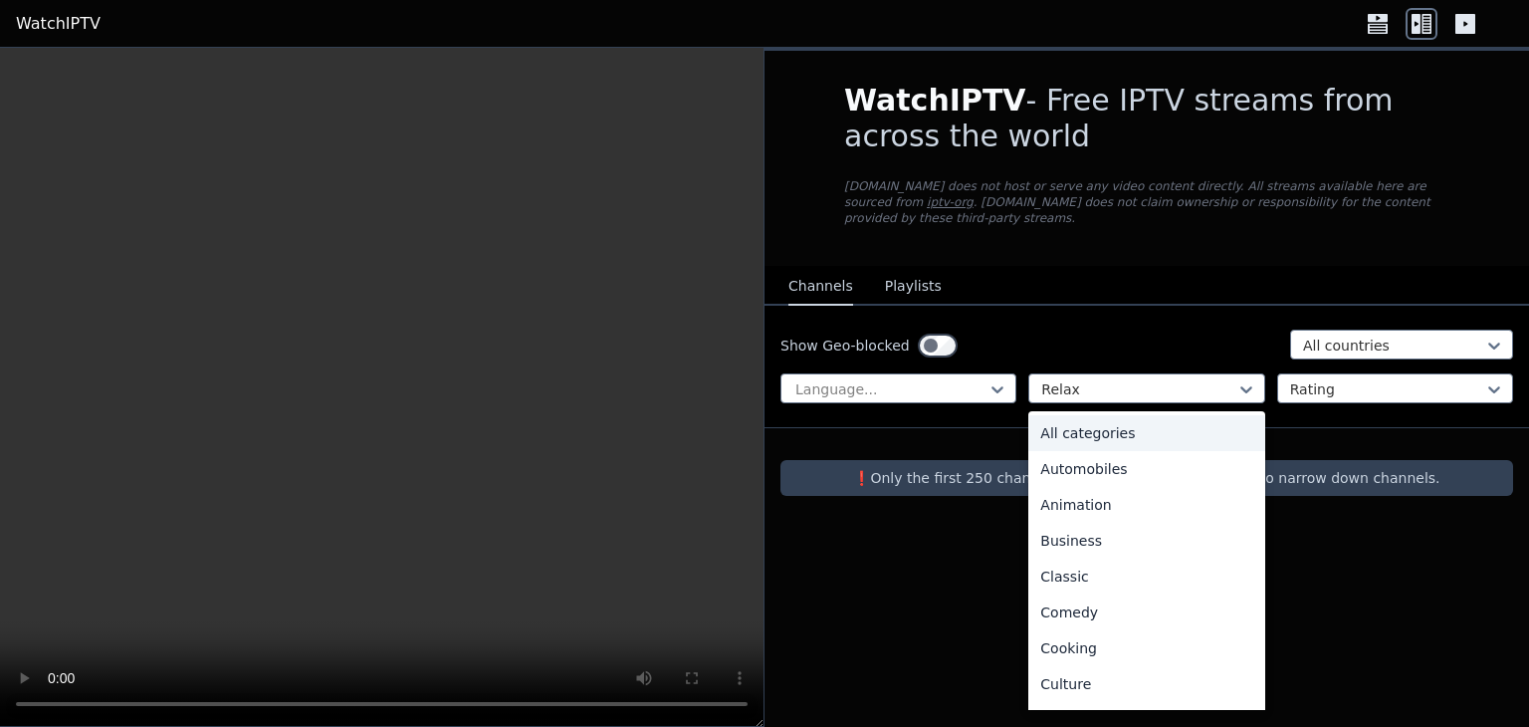
click at [1153, 419] on div "All categories" at bounding box center [1146, 433] width 236 height 36
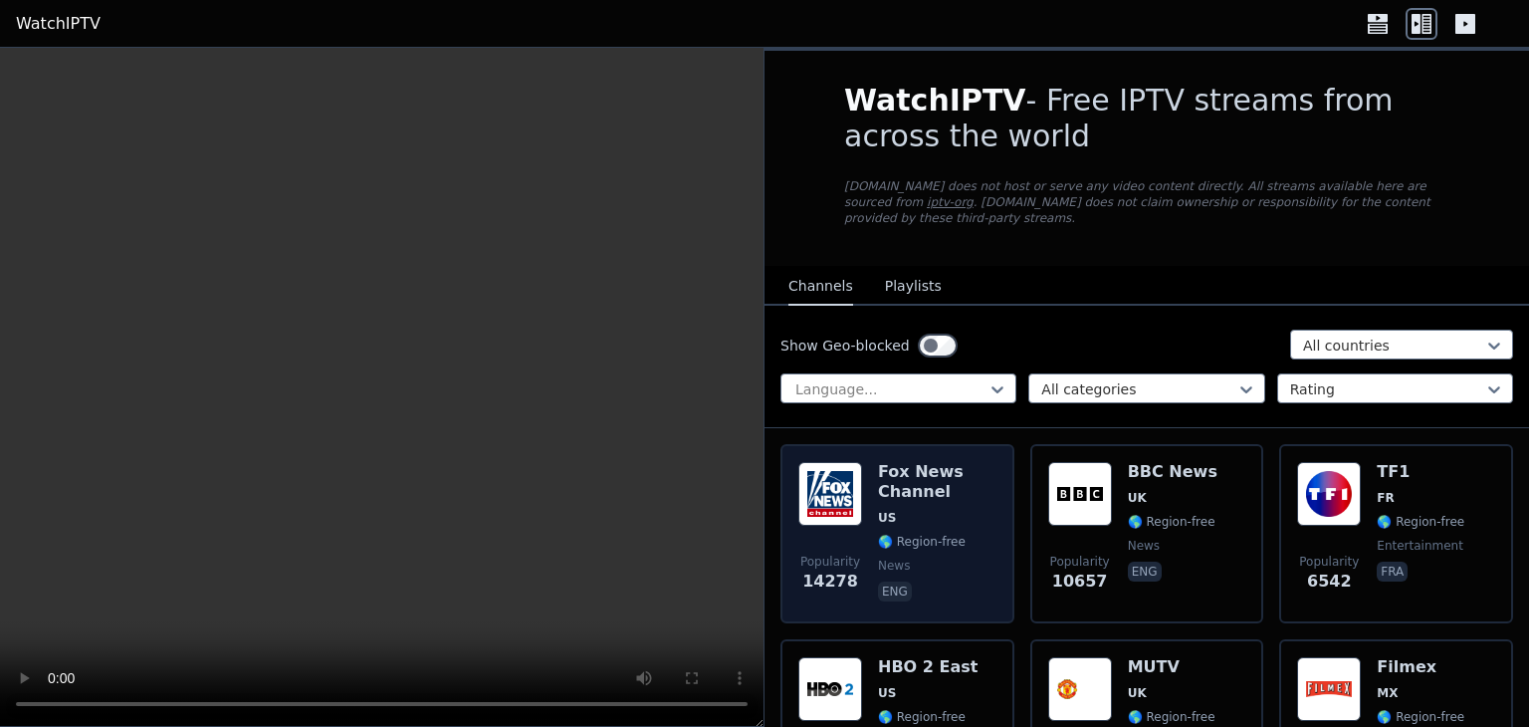
click at [929, 471] on h6 "Fox News Channel" at bounding box center [937, 482] width 118 height 40
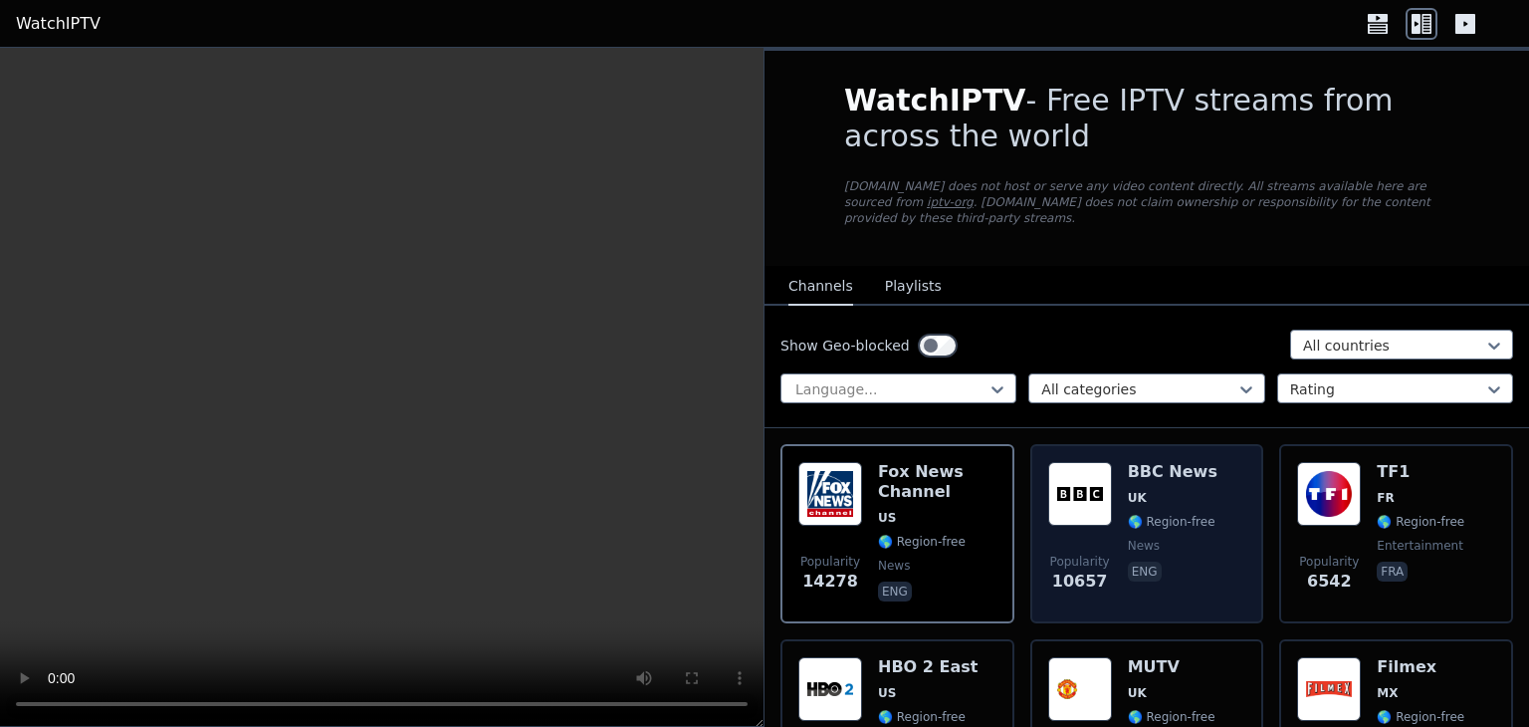
click at [1172, 490] on span "UK" at bounding box center [1173, 498] width 90 height 16
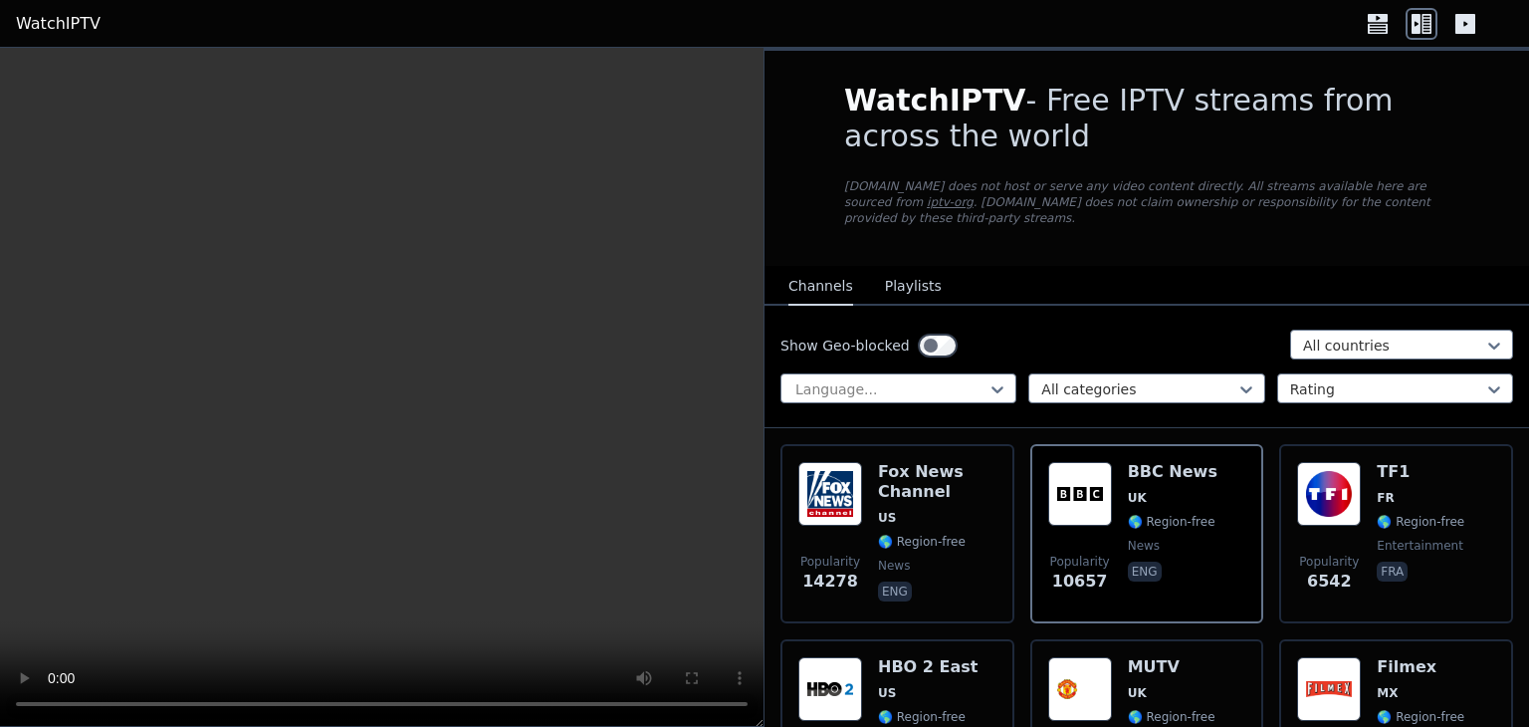
scroll to position [398, 0]
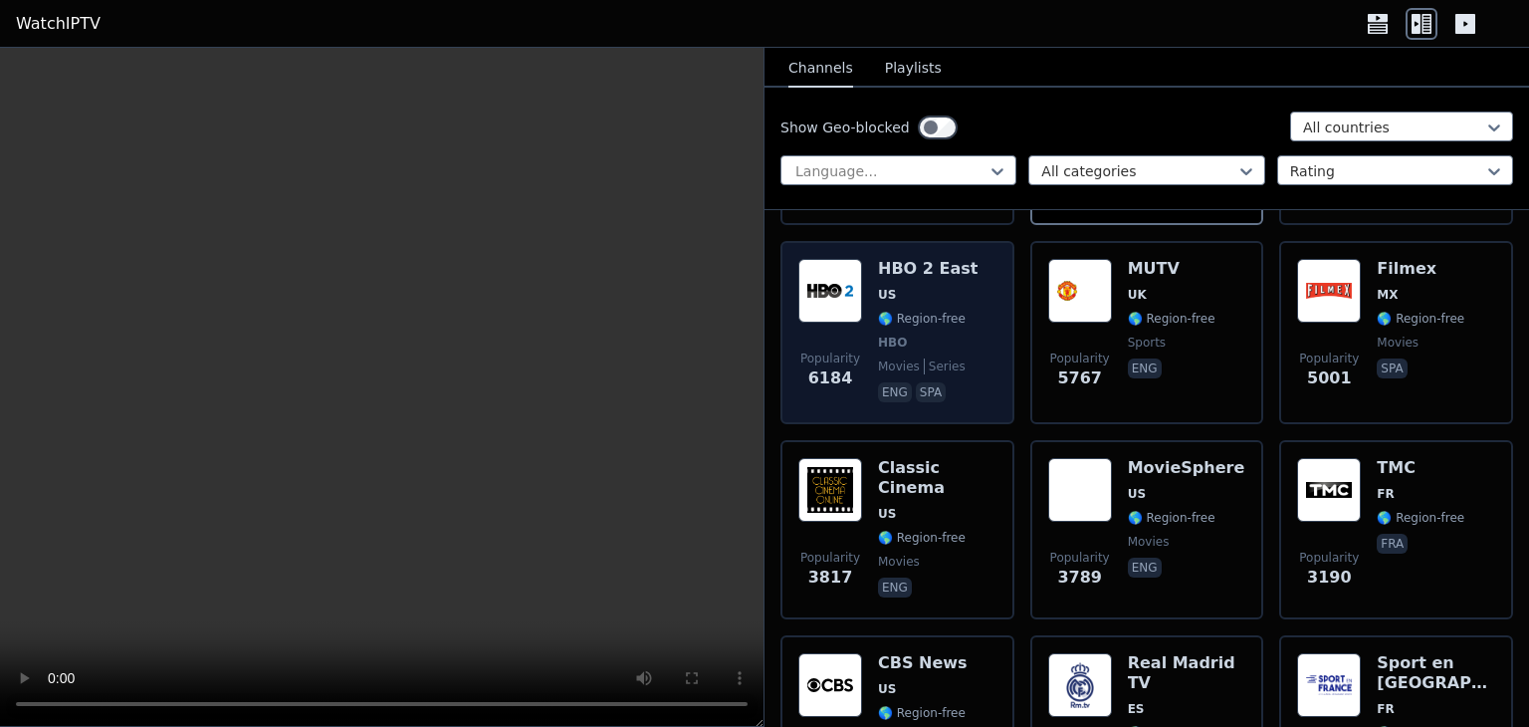
click at [908, 259] on h6 "HBO 2 East" at bounding box center [928, 269] width 100 height 20
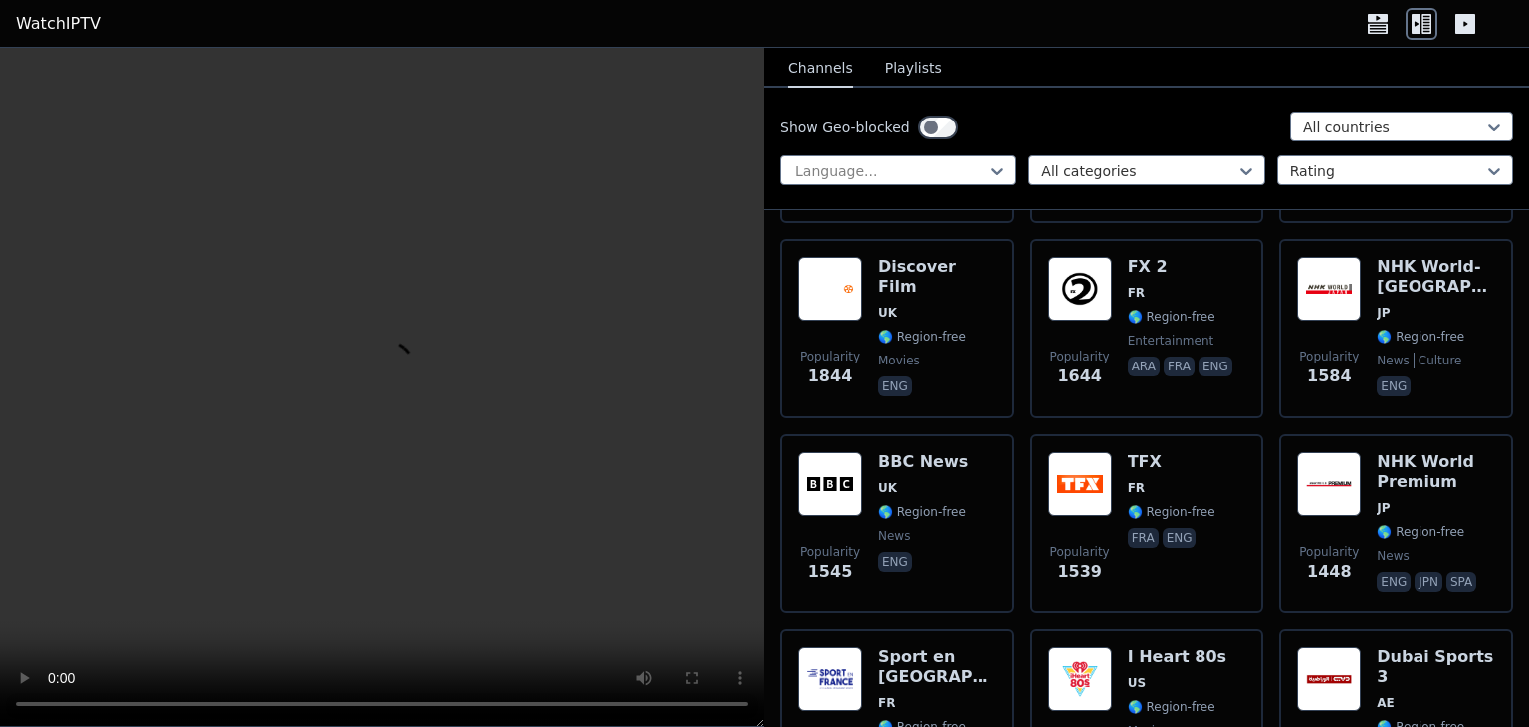
scroll to position [2123, 0]
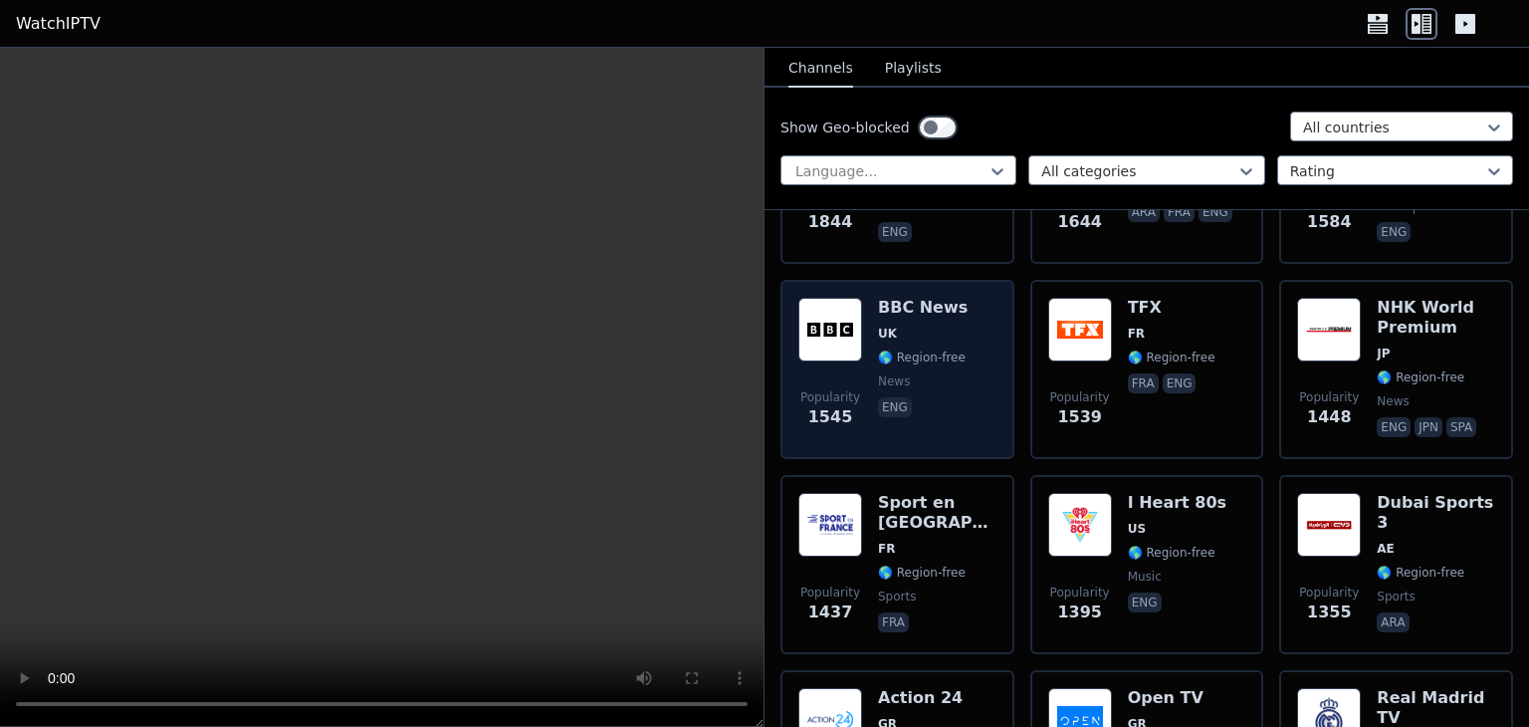
click at [905, 298] on h6 "BBC News" at bounding box center [923, 308] width 90 height 20
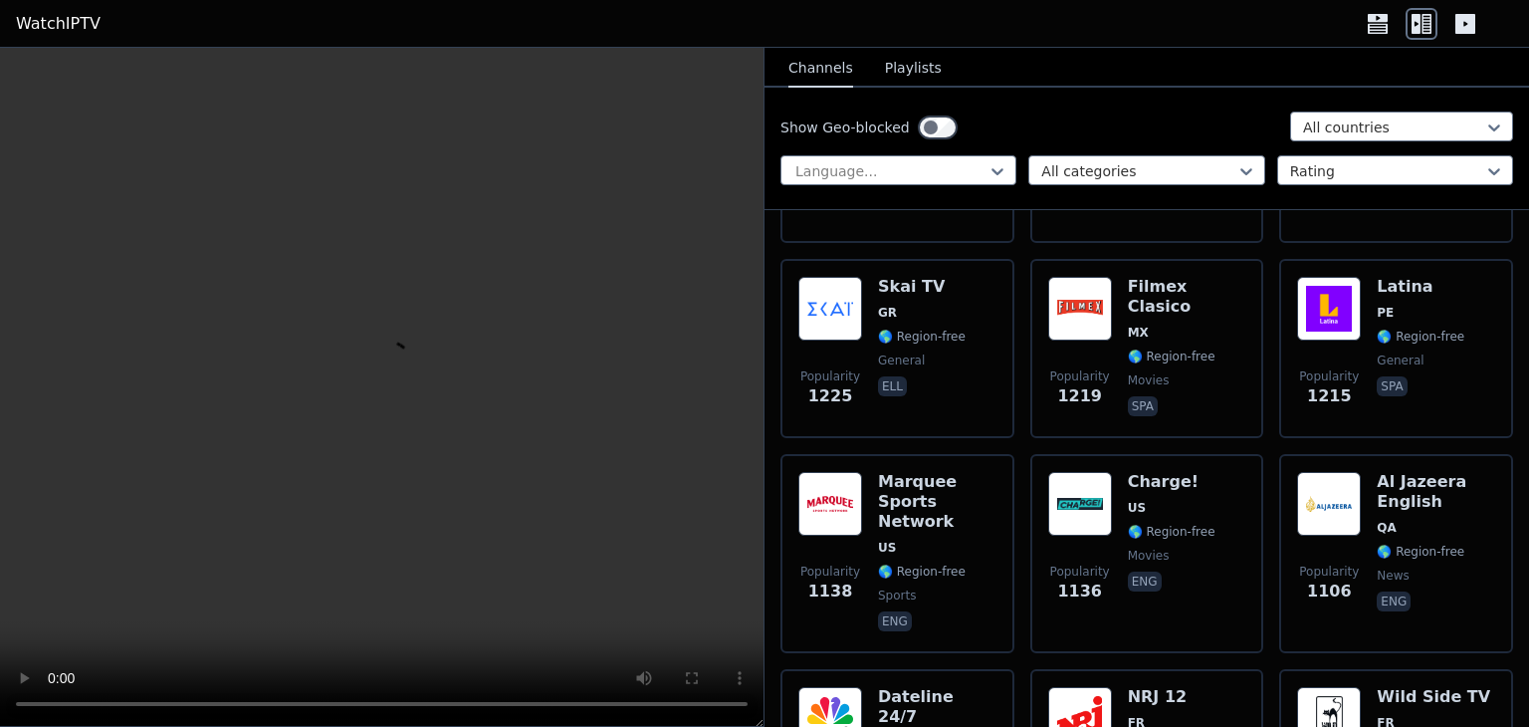
scroll to position [3251, 0]
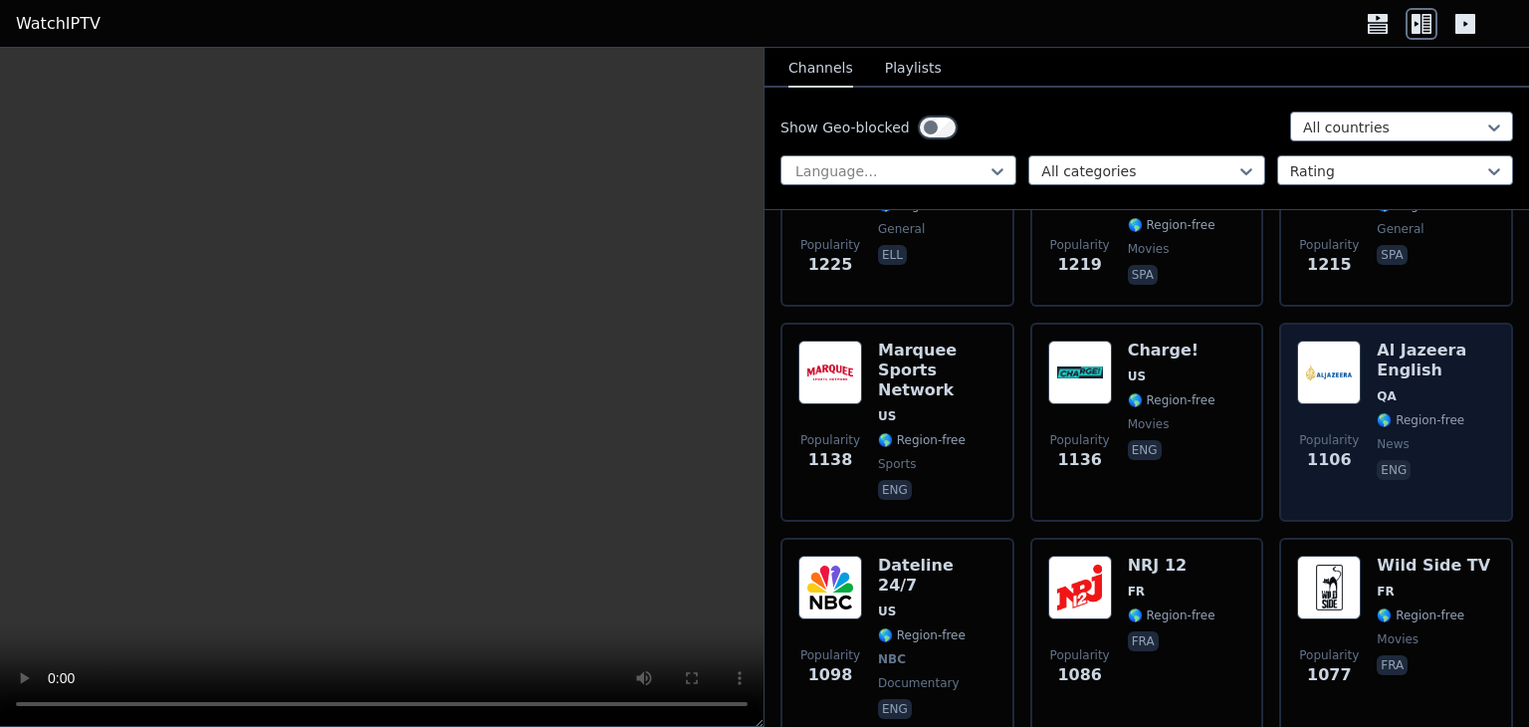
click at [1407, 340] on h6 "Al Jazeera English" at bounding box center [1436, 360] width 118 height 40
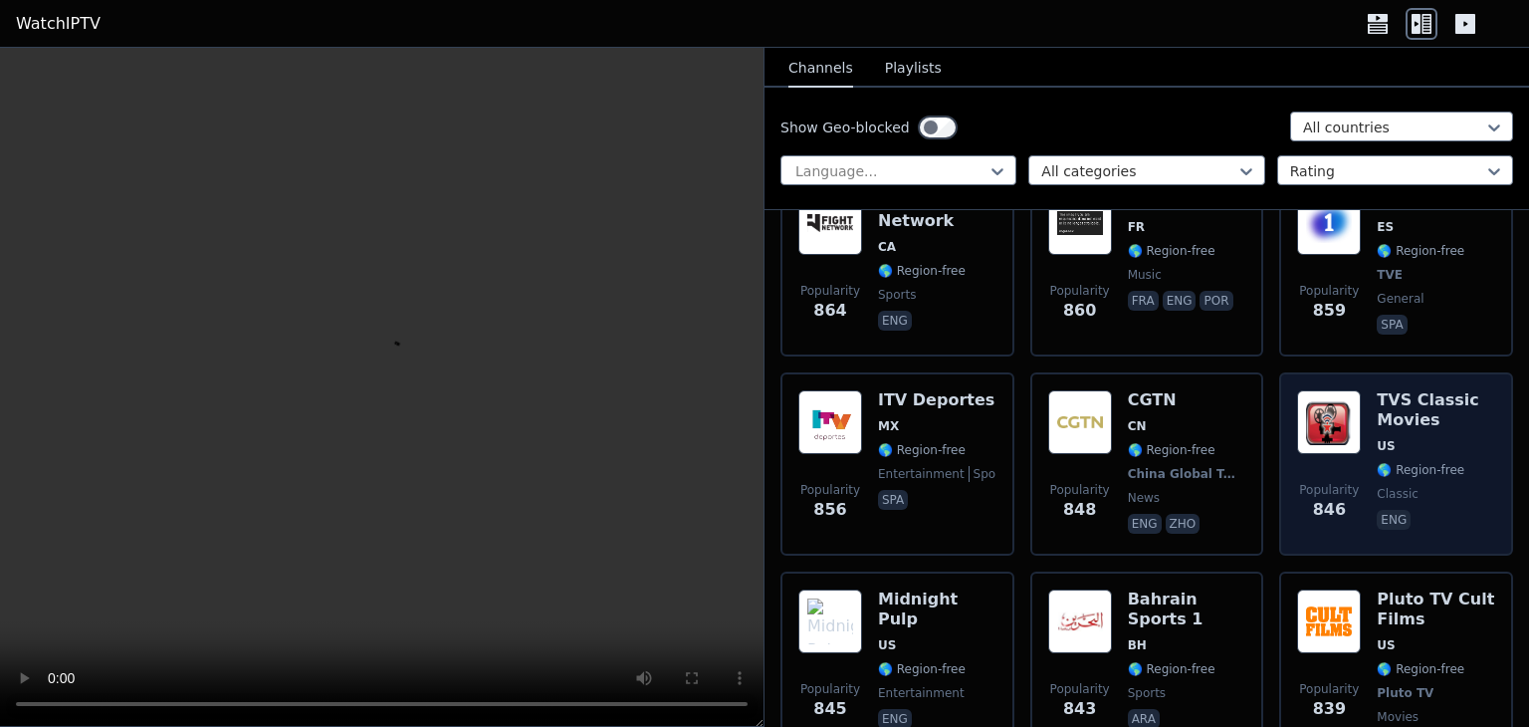
scroll to position [4977, 0]
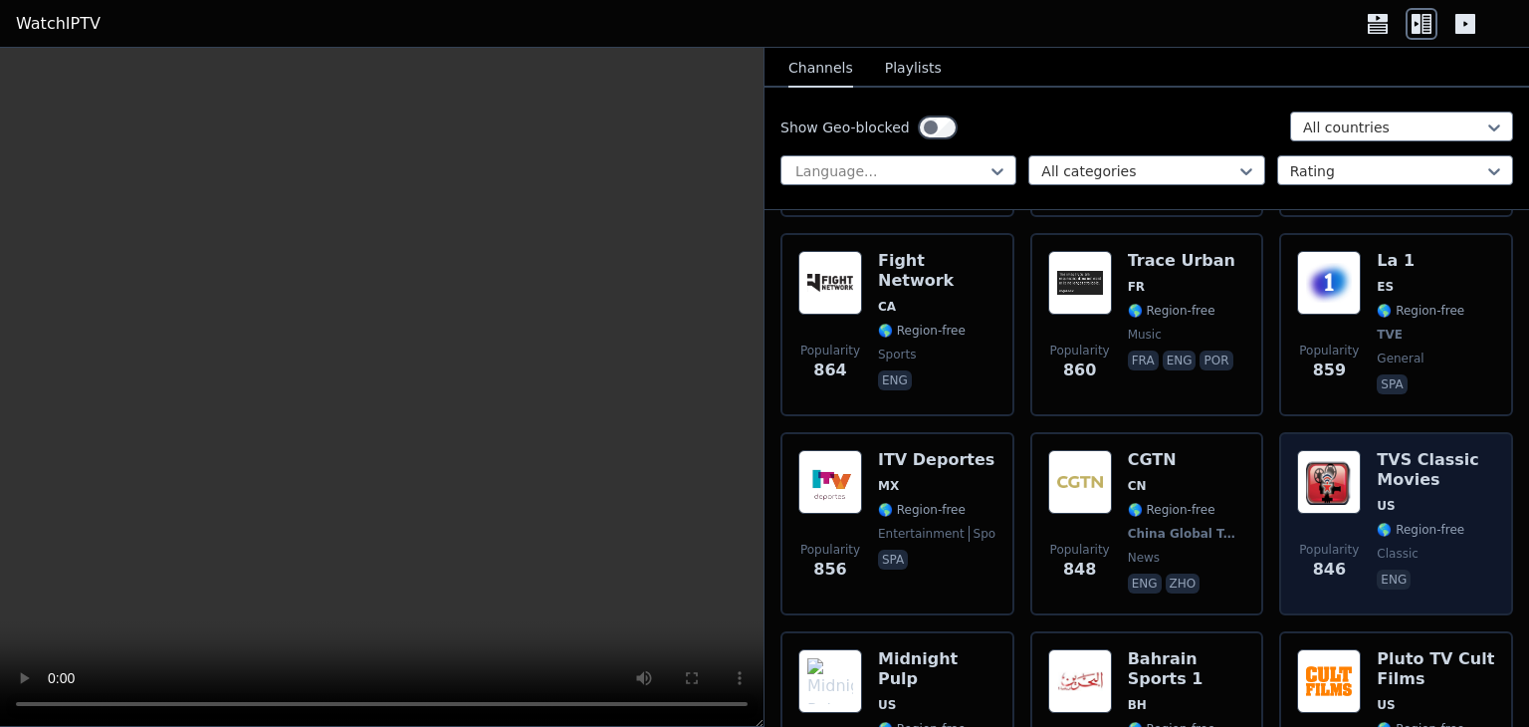
click at [1406, 450] on h6 "TVS Classic Movies" at bounding box center [1436, 470] width 118 height 40
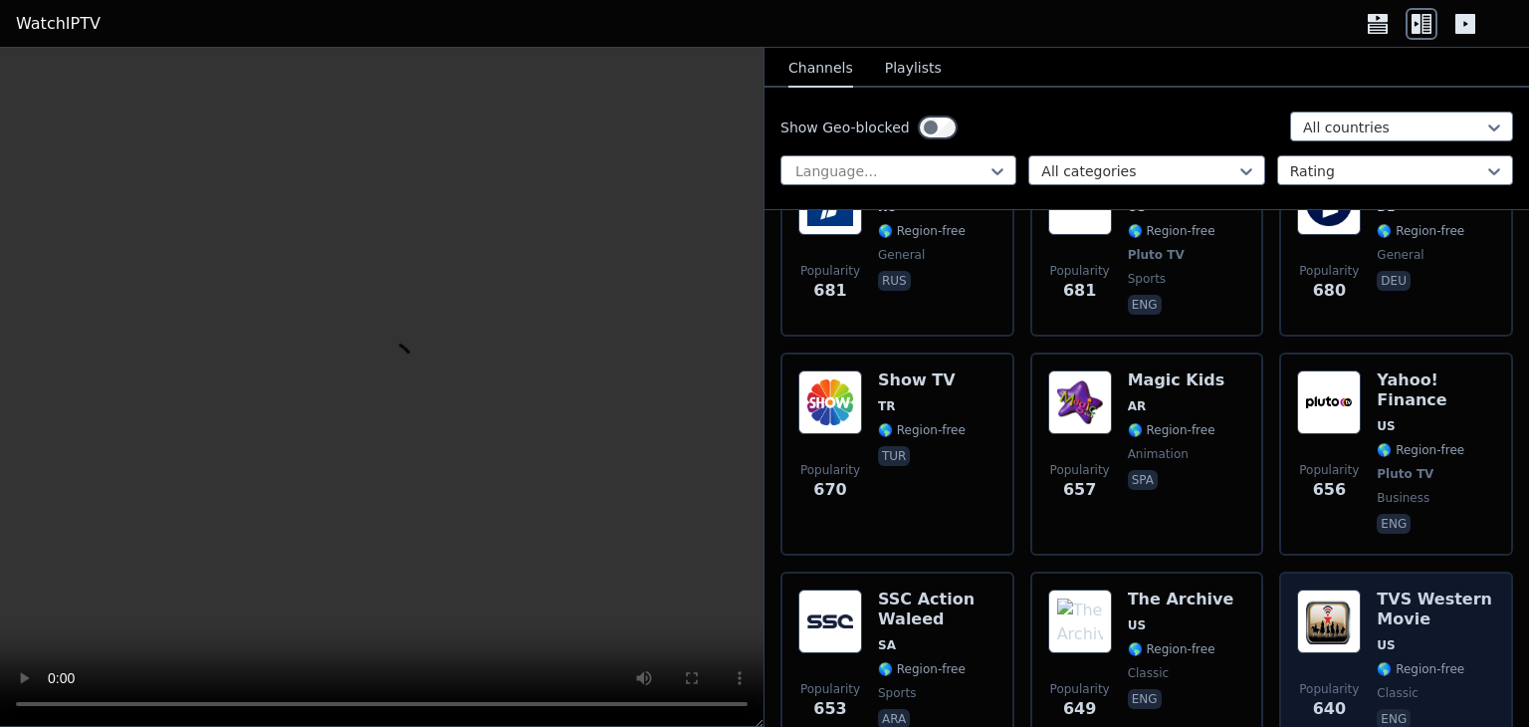
scroll to position [7034, 0]
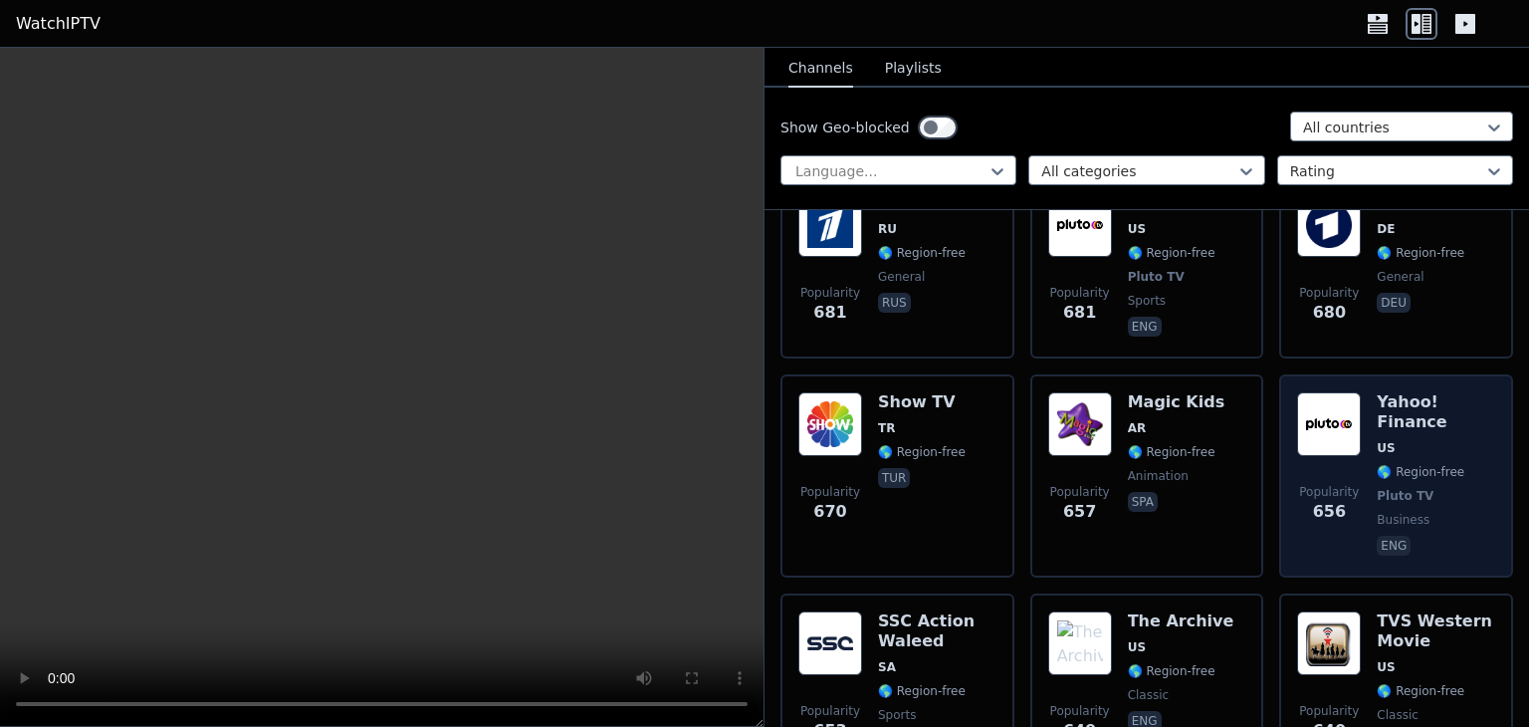
click at [1395, 392] on div "Yahoo! Finance US 🌎 Region-free Pluto TV business eng" at bounding box center [1436, 475] width 118 height 167
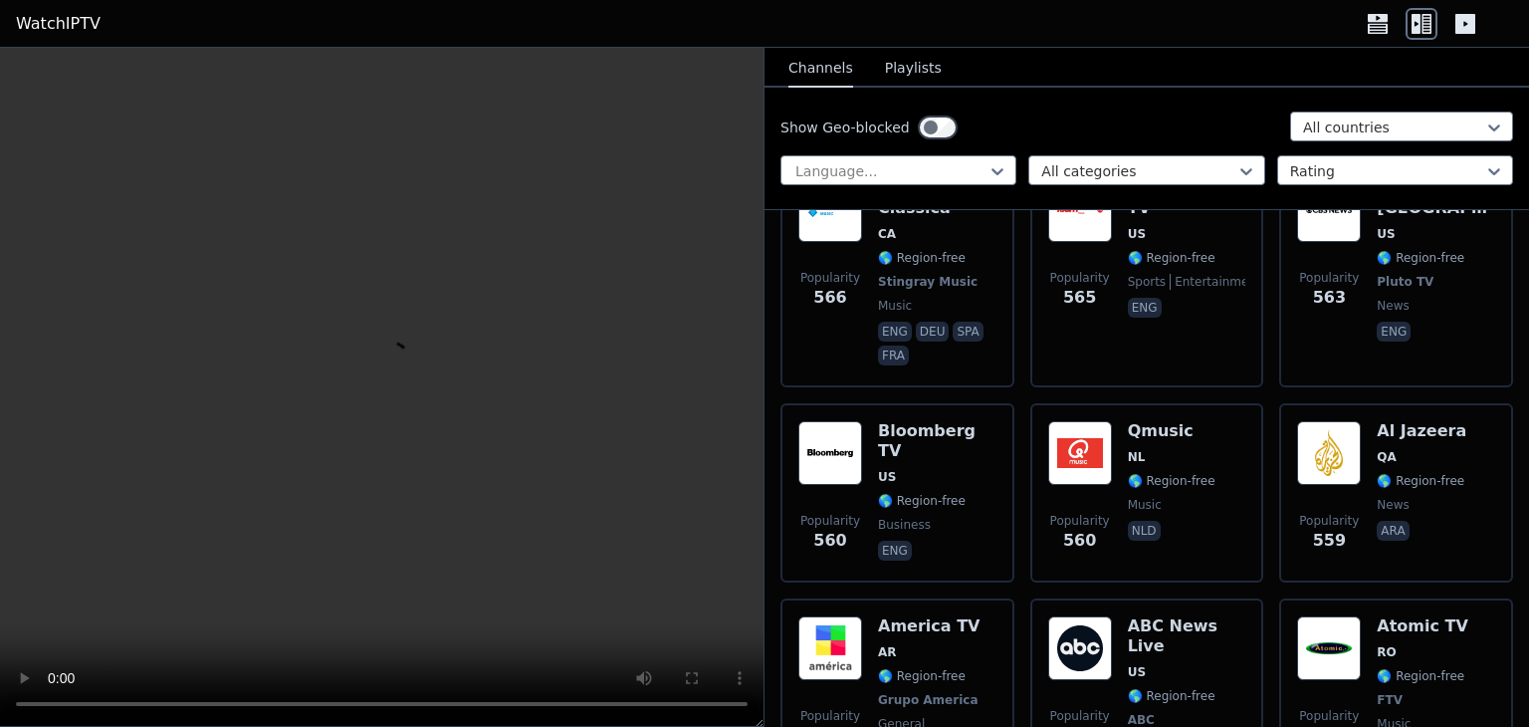
scroll to position [8626, 0]
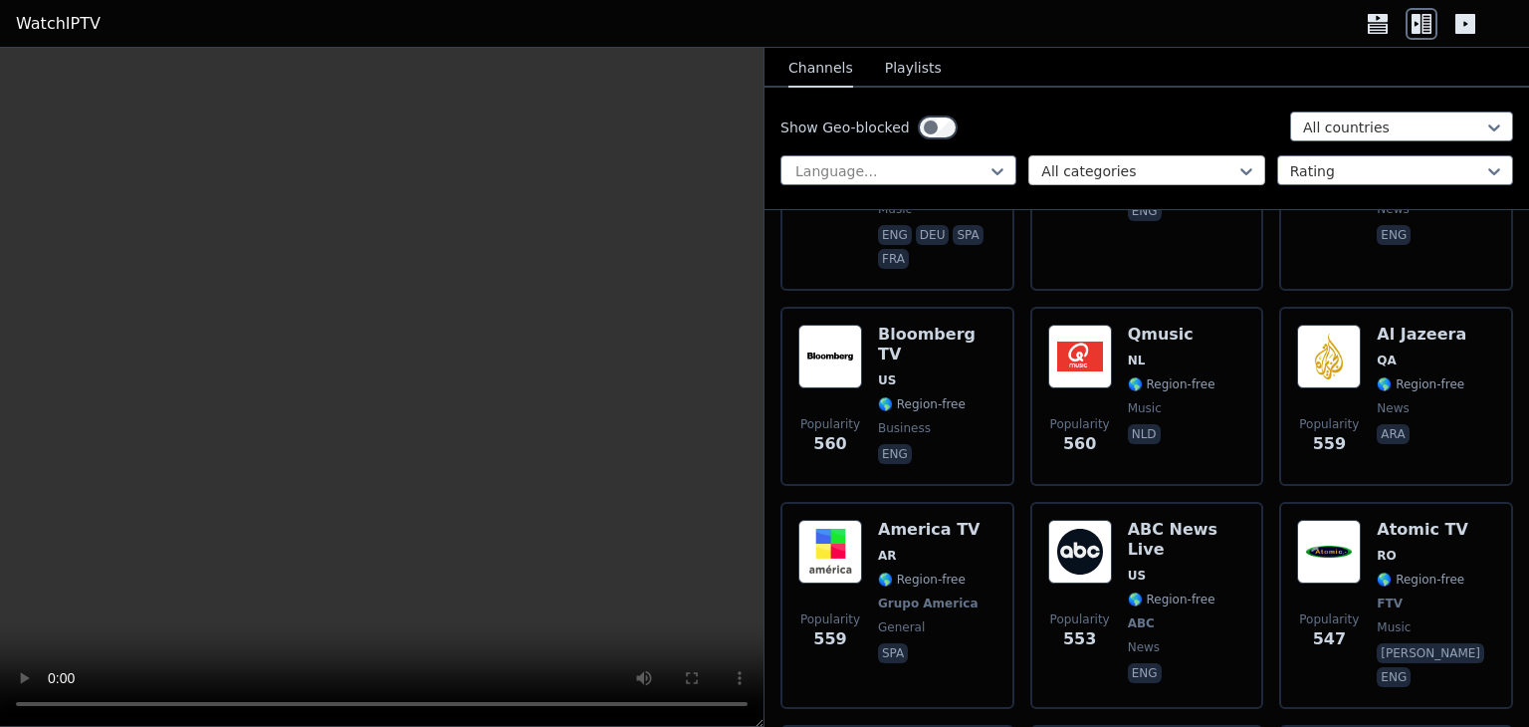
click at [1108, 168] on div at bounding box center [1138, 171] width 194 height 20
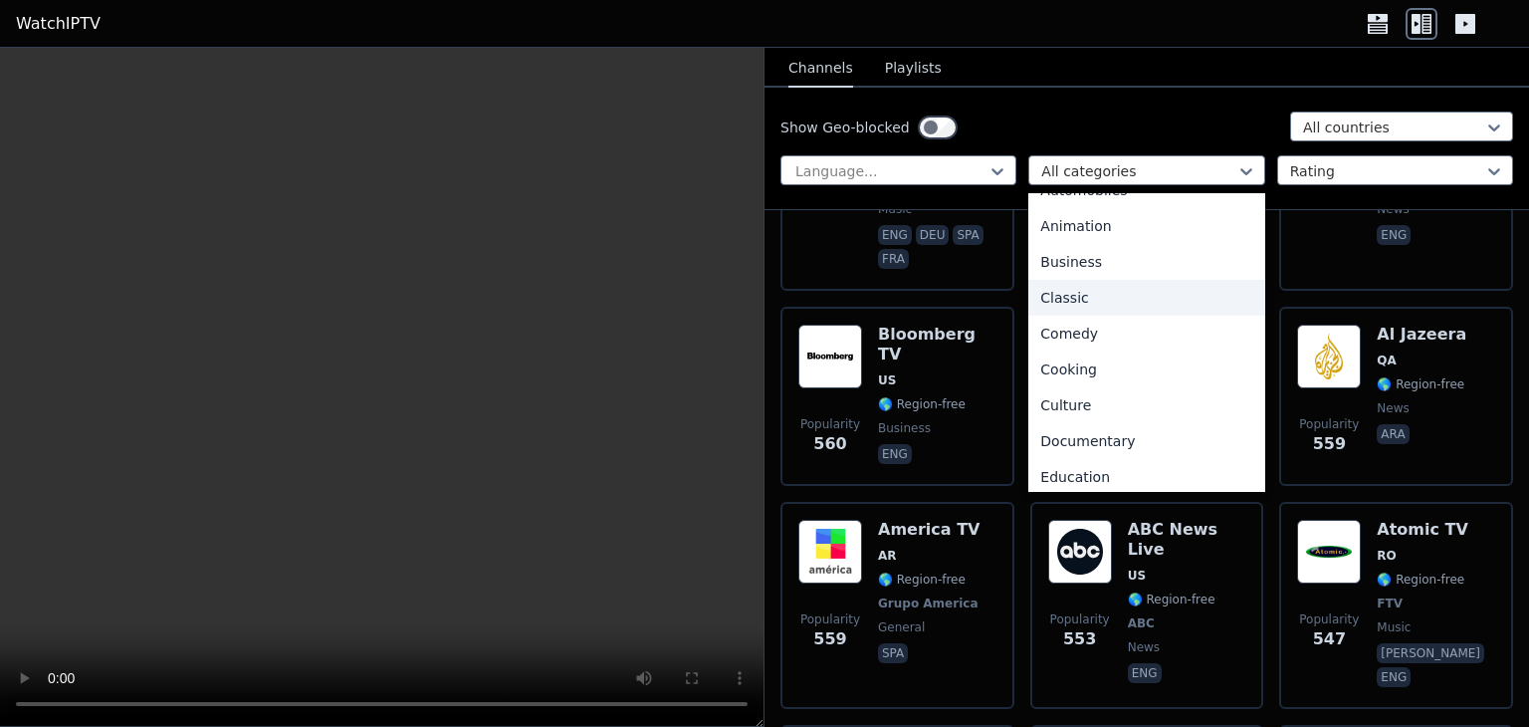
scroll to position [66, 0]
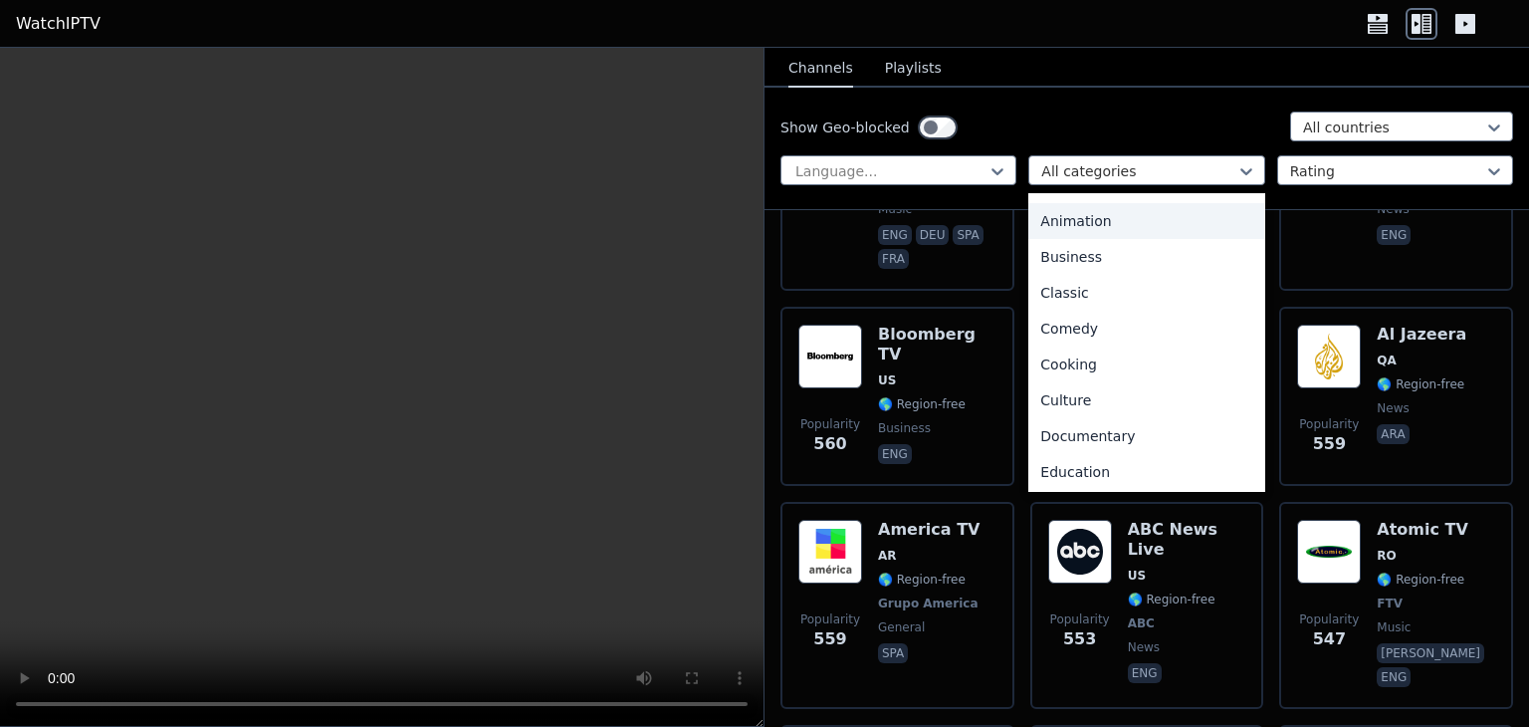
click at [1086, 224] on div "Animation" at bounding box center [1146, 221] width 236 height 36
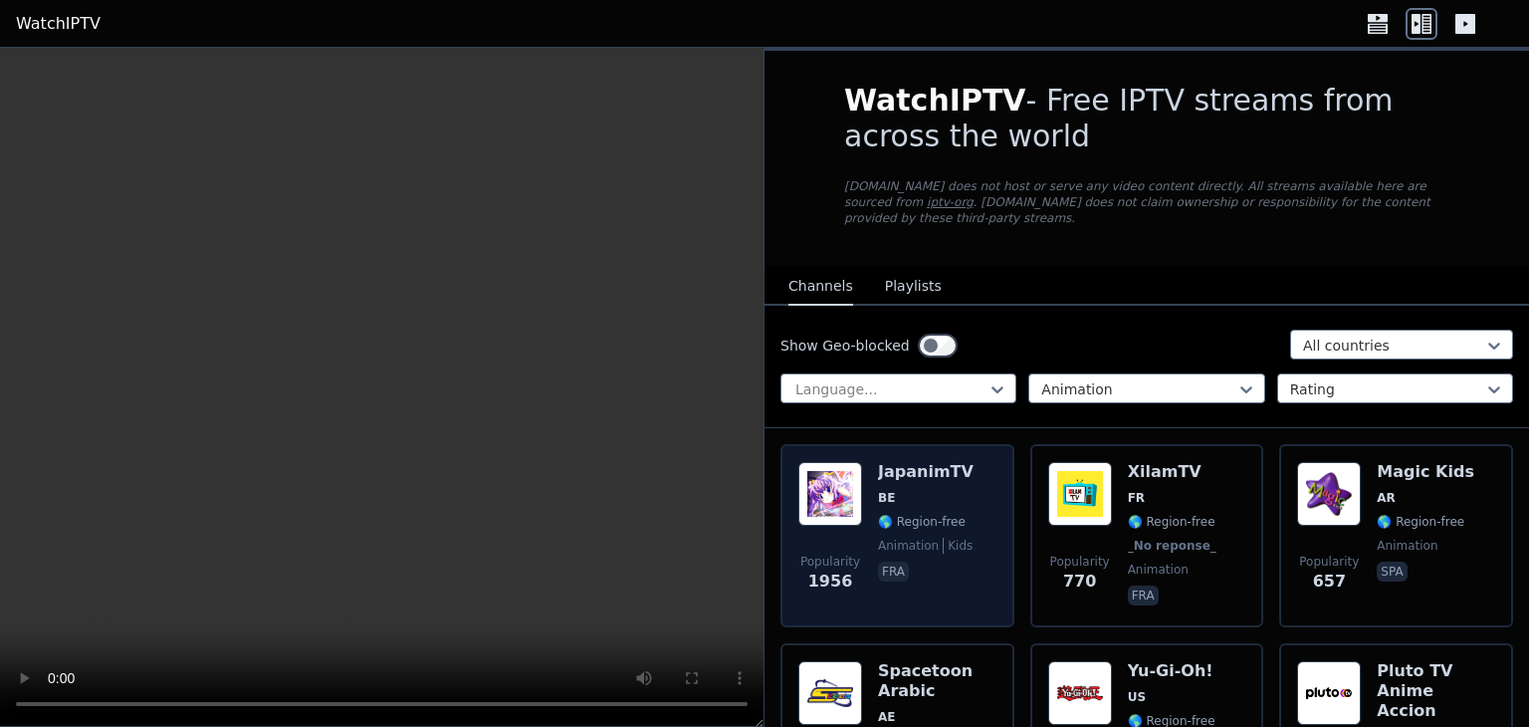
click at [949, 466] on div "JapanimTV BE 🌎 Region-free animation kids fra" at bounding box center [926, 535] width 96 height 147
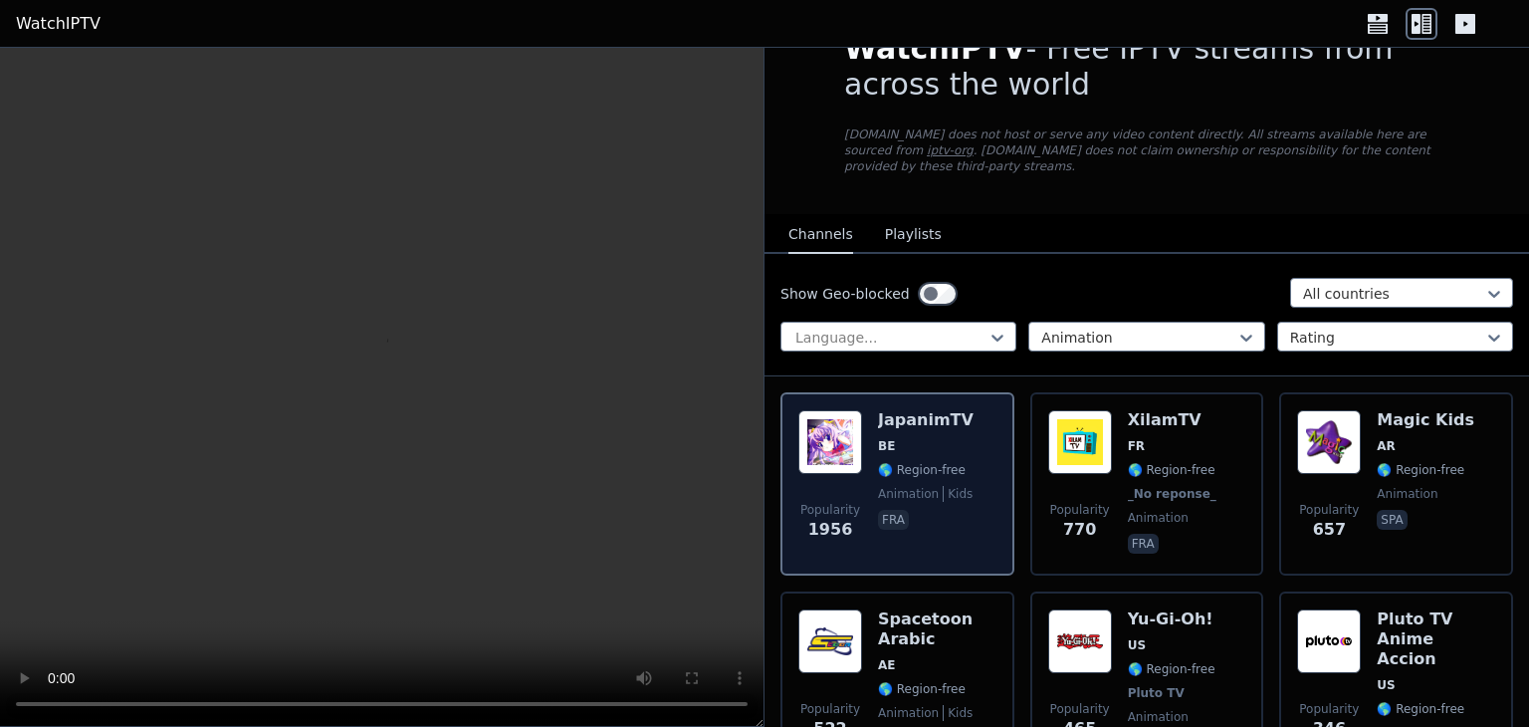
scroll to position [132, 0]
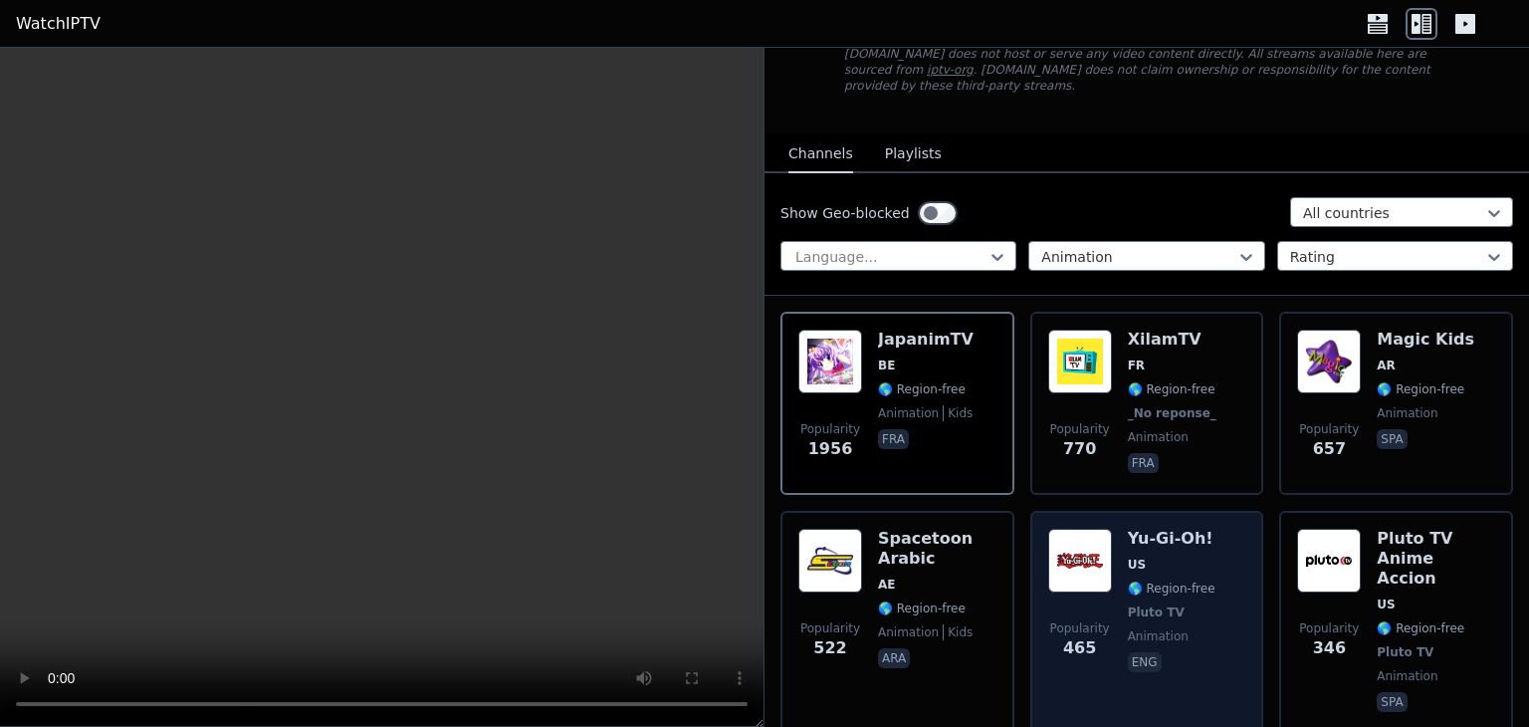
click at [1166, 529] on h6 "Yu-Gi-Oh!" at bounding box center [1172, 539] width 88 height 20
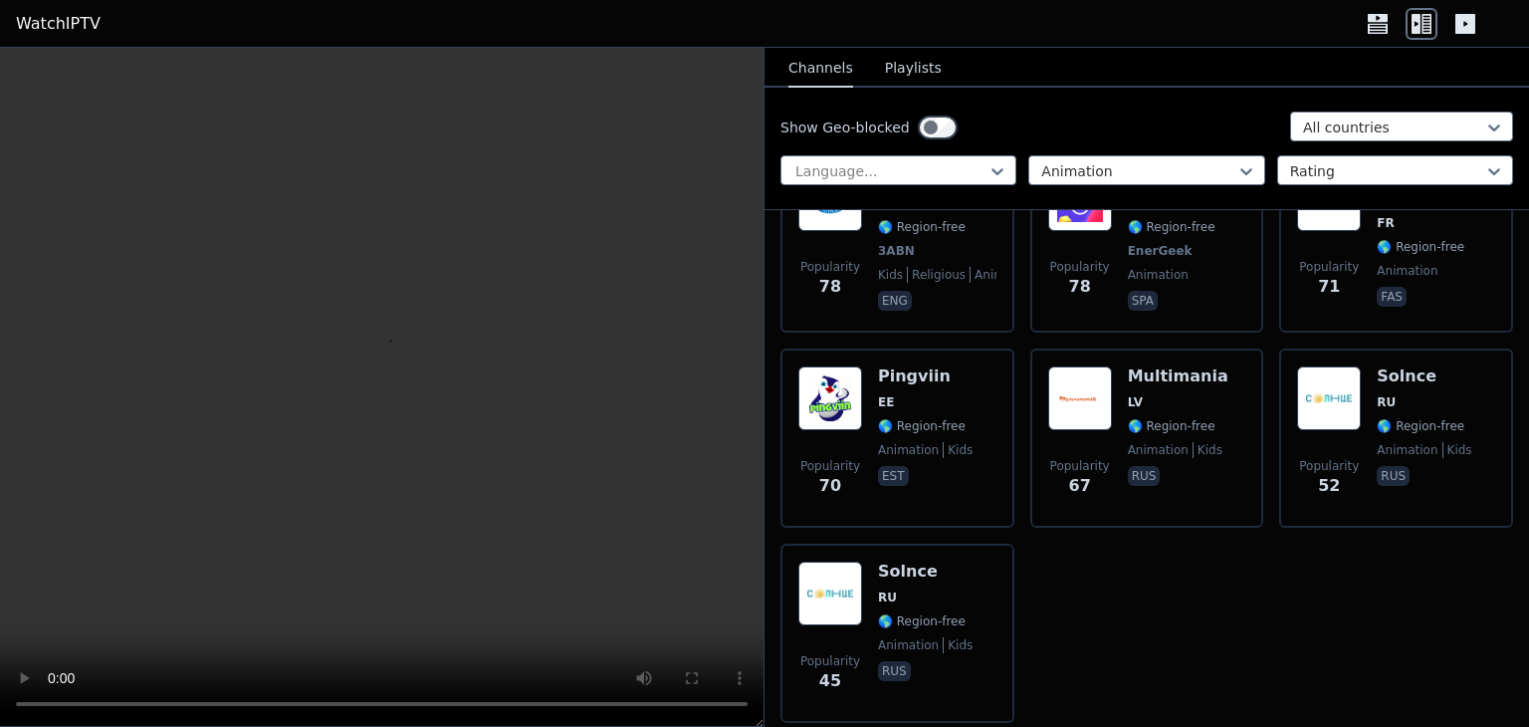
scroll to position [1386, 0]
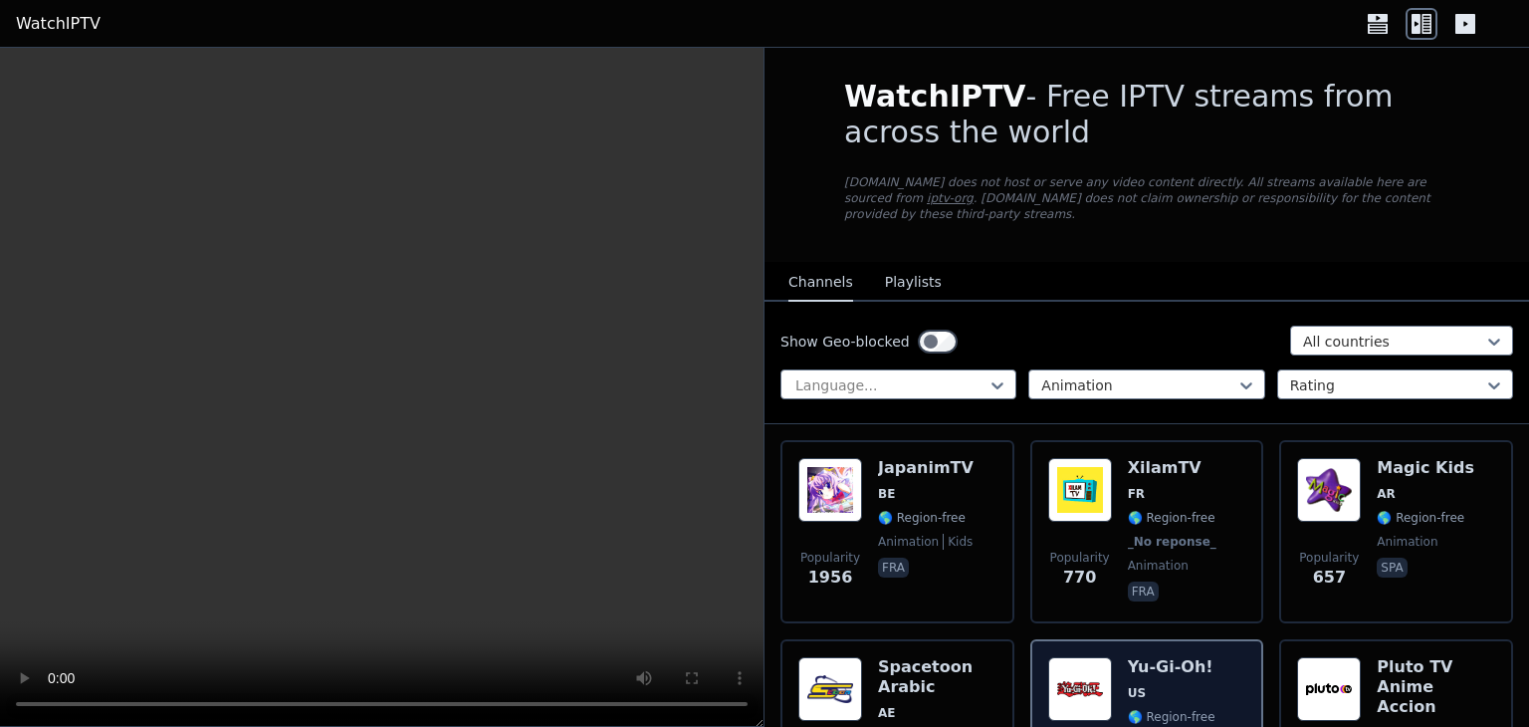
scroll to position [0, 0]
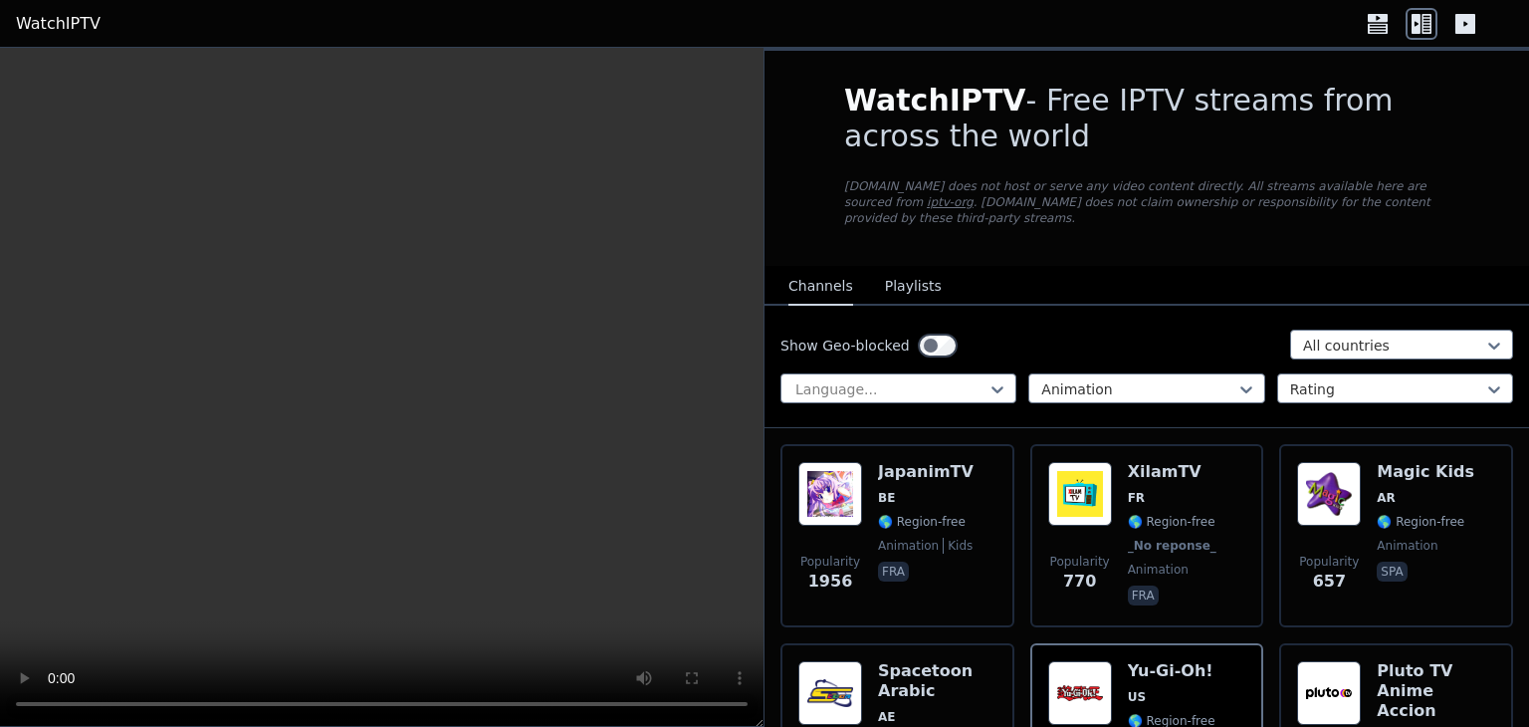
click at [561, 307] on video at bounding box center [381, 387] width 763 height 679
click at [1109, 204] on p "[DOMAIN_NAME] does not host or serve any video content directly. All streams av…" at bounding box center [1146, 202] width 605 height 48
click at [85, 18] on link "WatchIPTV" at bounding box center [58, 24] width 85 height 24
